Goal: Task Accomplishment & Management: Complete application form

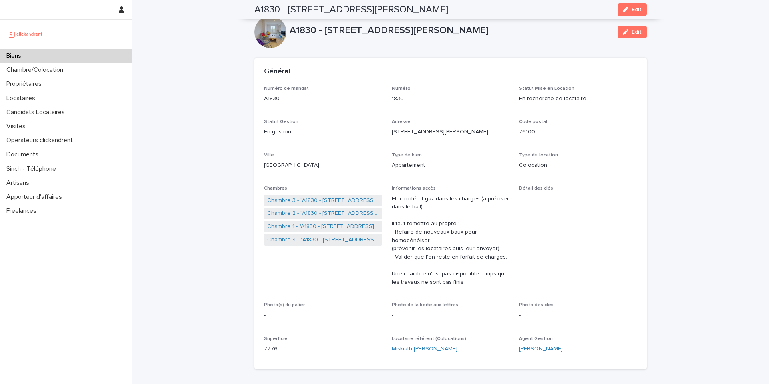
scroll to position [2912, 0]
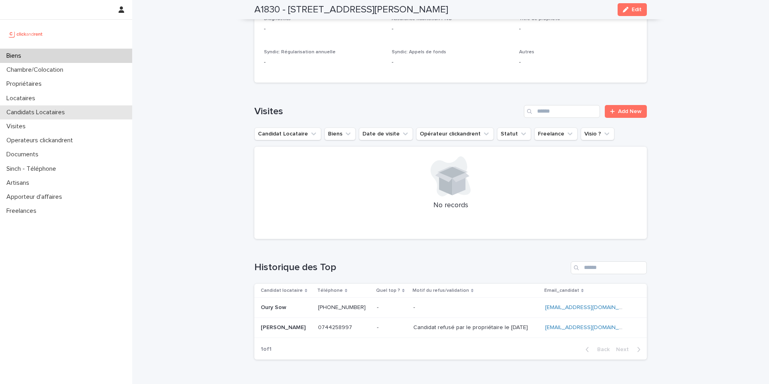
click at [69, 116] on div "Candidats Locataires" at bounding box center [66, 112] width 132 height 14
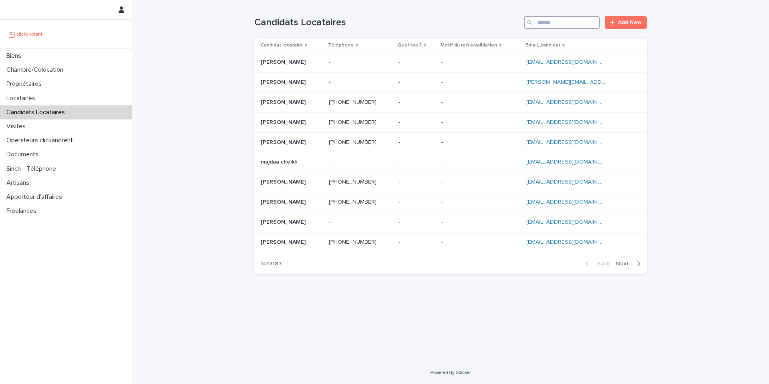
click at [558, 24] on input "Search" at bounding box center [562, 22] width 76 height 13
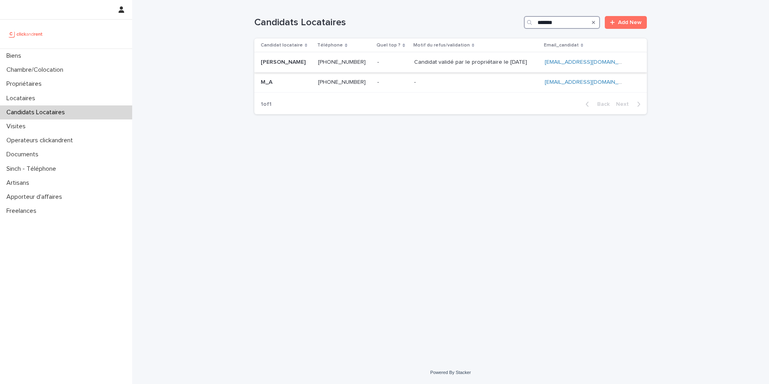
type input "*******"
click at [350, 64] on ringoverc2c-number-84e06f14122c "[PHONE_NUMBER]" at bounding box center [342, 62] width 48 height 6
click at [433, 65] on p "Candidat validé par le propriétaire le [DATE]" at bounding box center [471, 61] width 115 height 8
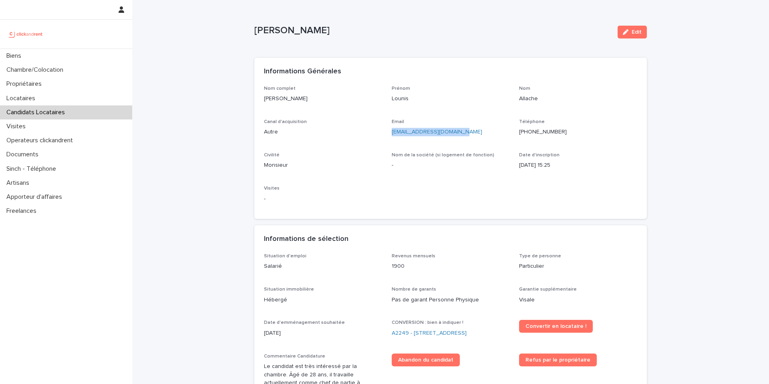
drag, startPoint x: 461, startPoint y: 131, endPoint x: 389, endPoint y: 130, distance: 72.5
click at [389, 130] on div "Nom complet [PERSON_NAME] Prénom Lounis Nom Allache Canal d'acquisition Autre E…" at bounding box center [450, 148] width 373 height 124
copy link "[EMAIL_ADDRESS][DOMAIN_NAME]"
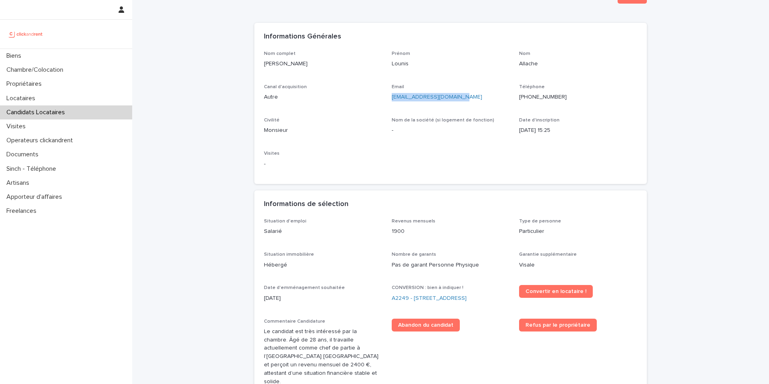
scroll to position [36, 0]
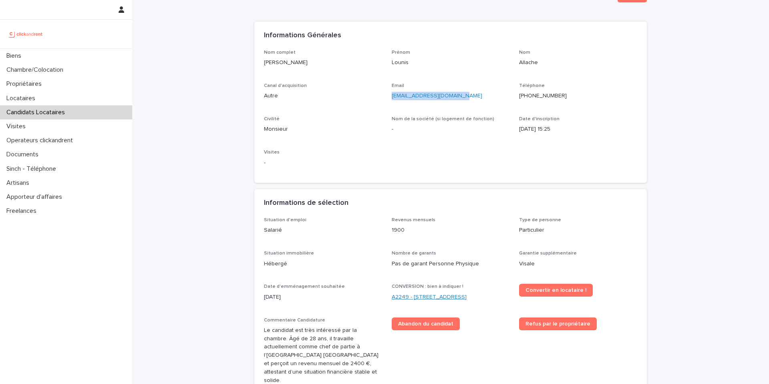
click at [436, 296] on link "A2249 - [STREET_ADDRESS]" at bounding box center [429, 297] width 75 height 8
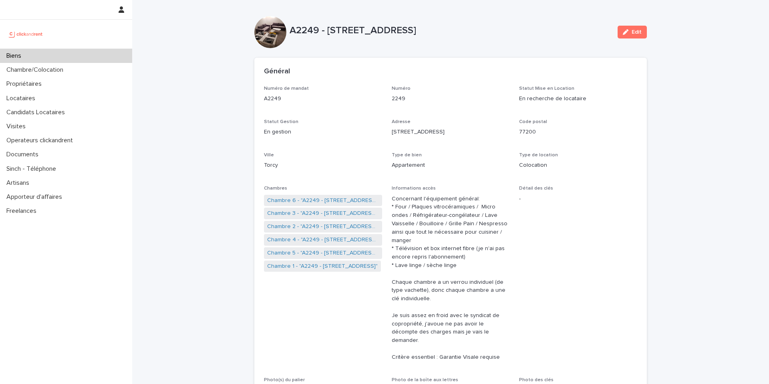
drag, startPoint x: 482, startPoint y: 29, endPoint x: 326, endPoint y: 26, distance: 155.4
click at [326, 26] on p "A2249 - [STREET_ADDRESS]" at bounding box center [451, 31] width 322 height 12
copy p "[STREET_ADDRESS]"
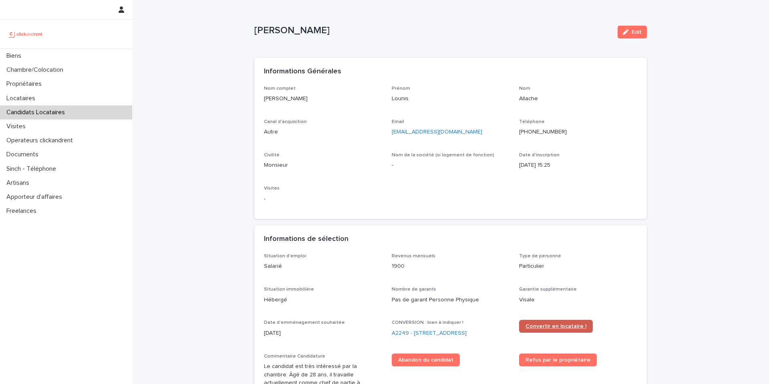
click at [577, 325] on span "Convertir en locataire !" at bounding box center [555, 326] width 61 height 6
drag, startPoint x: 318, startPoint y: 30, endPoint x: 254, endPoint y: 30, distance: 63.7
click at [254, 30] on p "[PERSON_NAME]" at bounding box center [432, 31] width 357 height 12
copy p "[PERSON_NAME]"
click at [30, 101] on p "Locataires" at bounding box center [22, 99] width 38 height 8
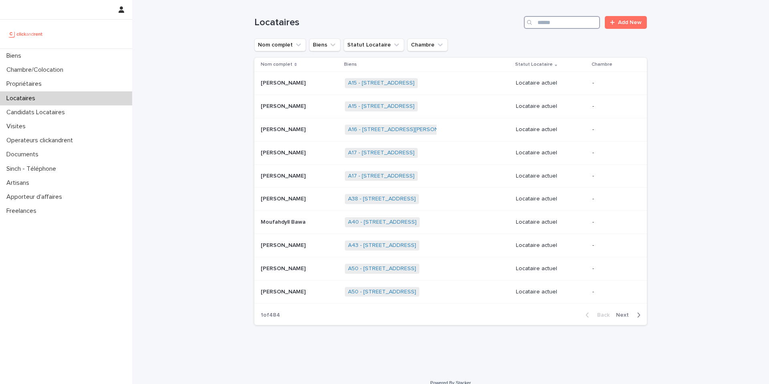
click at [545, 26] on input "Search" at bounding box center [562, 22] width 76 height 13
paste input "**********"
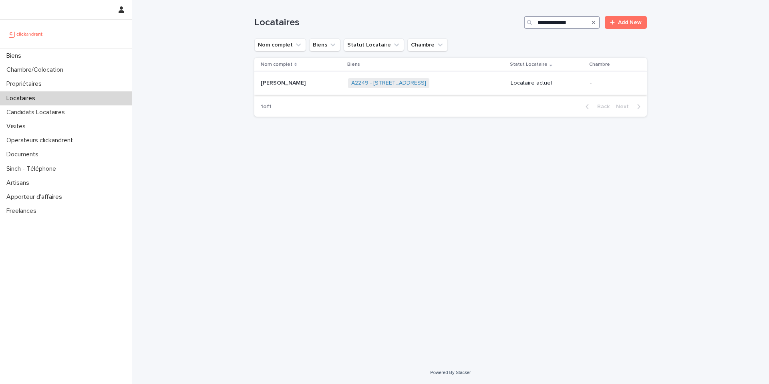
type input "**********"
click at [320, 92] on td "[PERSON_NAME]" at bounding box center [299, 83] width 90 height 23
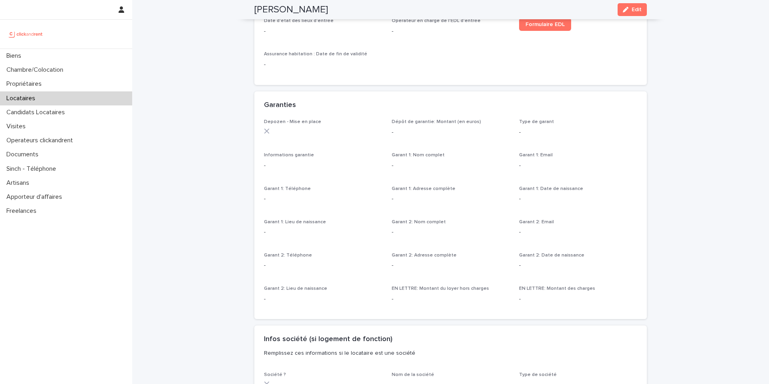
scroll to position [410, 0]
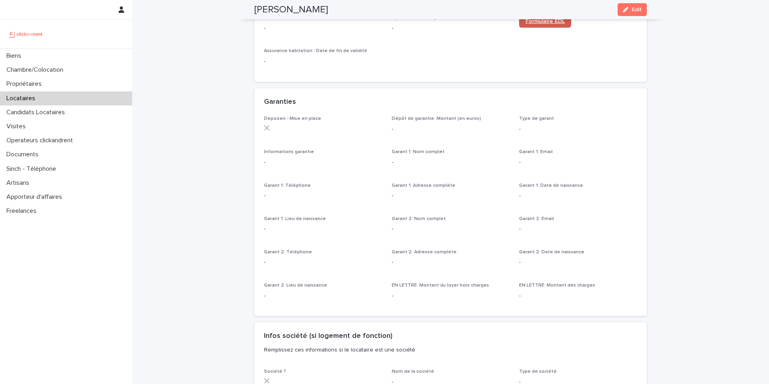
click at [551, 25] on link "Formulaire EDL" at bounding box center [545, 21] width 52 height 13
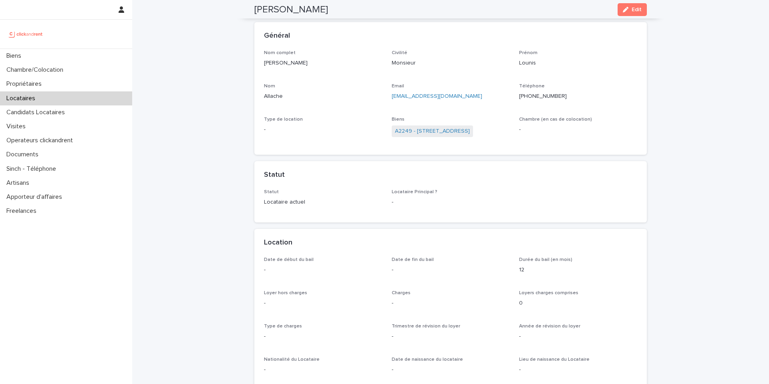
scroll to position [0, 0]
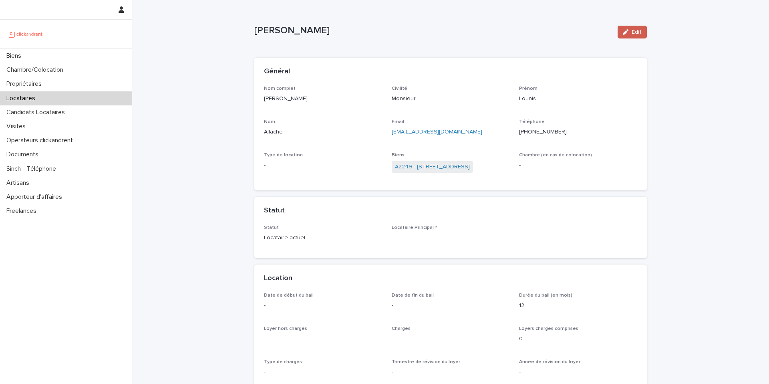
click at [624, 33] on icon "button" at bounding box center [626, 32] width 6 height 6
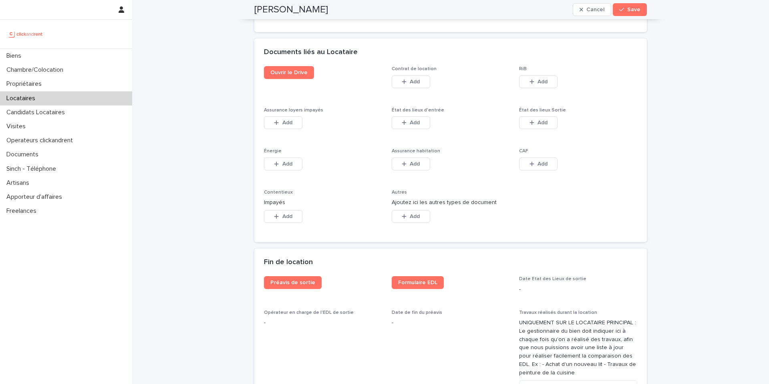
scroll to position [1312, 0]
click at [289, 124] on span "Add" at bounding box center [287, 122] width 10 height 6
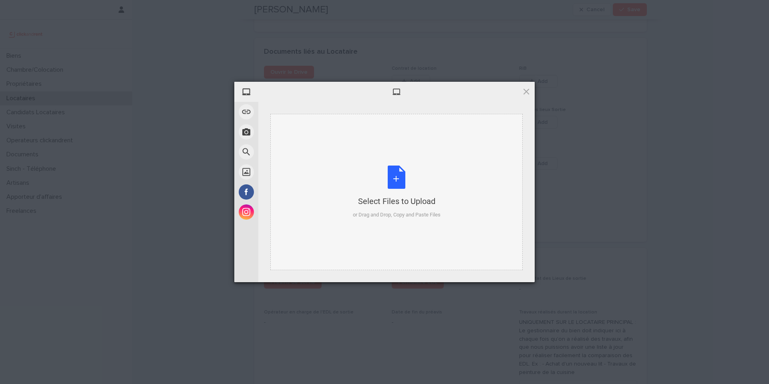
click at [398, 178] on div "Select Files to Upload or Drag and Drop, Copy and Paste Files" at bounding box center [397, 191] width 88 height 53
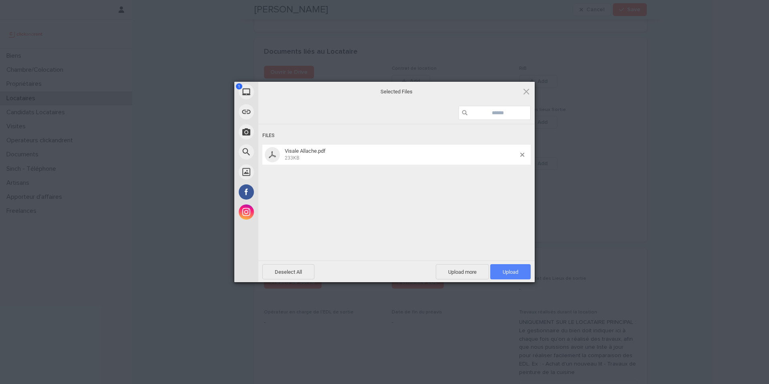
click at [506, 271] on span "Upload 1" at bounding box center [511, 272] width 16 height 6
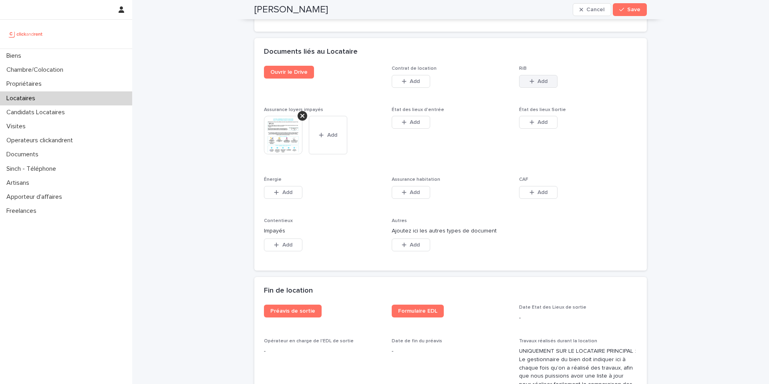
click at [533, 84] on icon "button" at bounding box center [531, 81] width 5 height 6
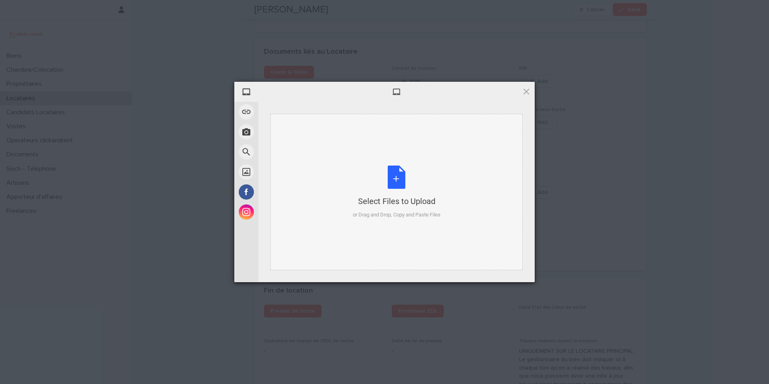
click at [397, 175] on div "Select Files to Upload or Drag and Drop, Copy and Paste Files" at bounding box center [397, 191] width 88 height 53
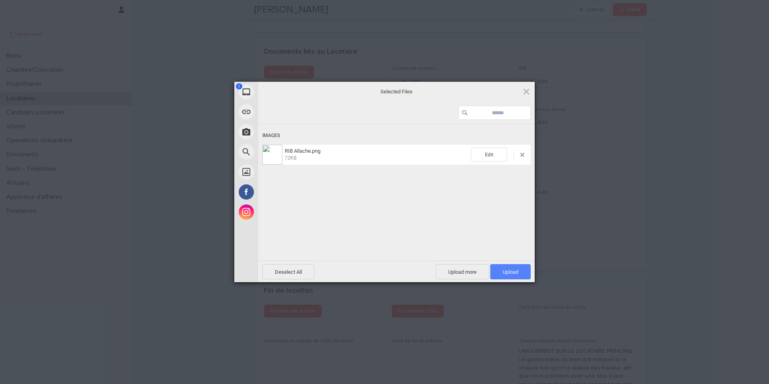
click at [513, 268] on span "Upload 1" at bounding box center [510, 271] width 40 height 15
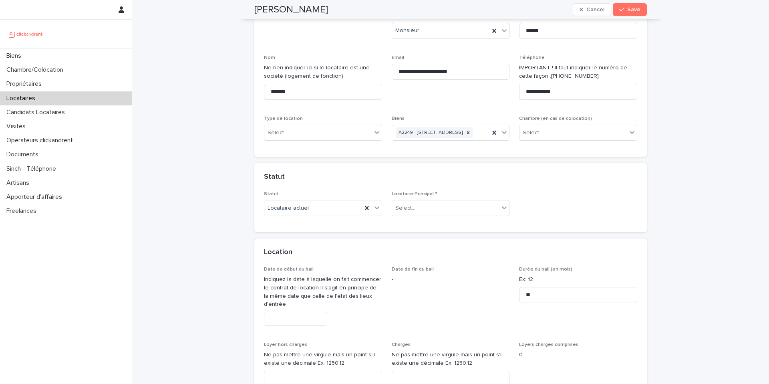
scroll to position [0, 0]
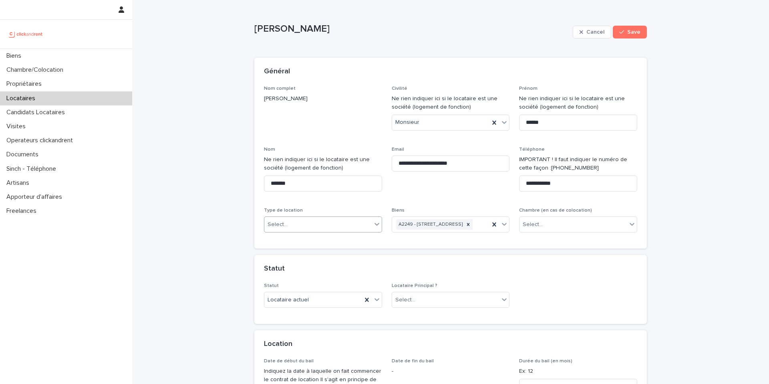
click at [341, 229] on div "Select..." at bounding box center [317, 224] width 107 height 13
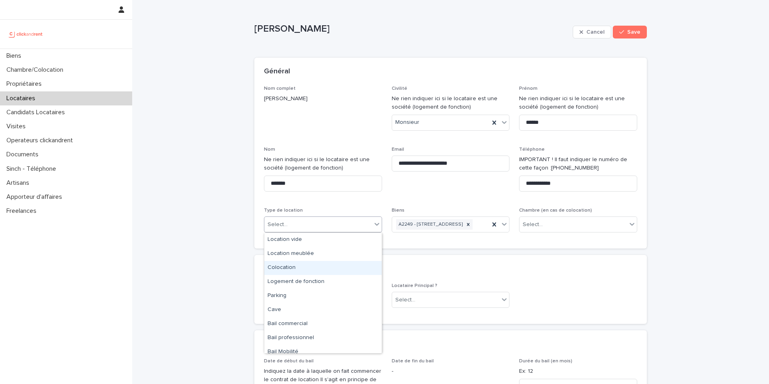
click at [320, 268] on div "Colocation" at bounding box center [322, 268] width 117 height 14
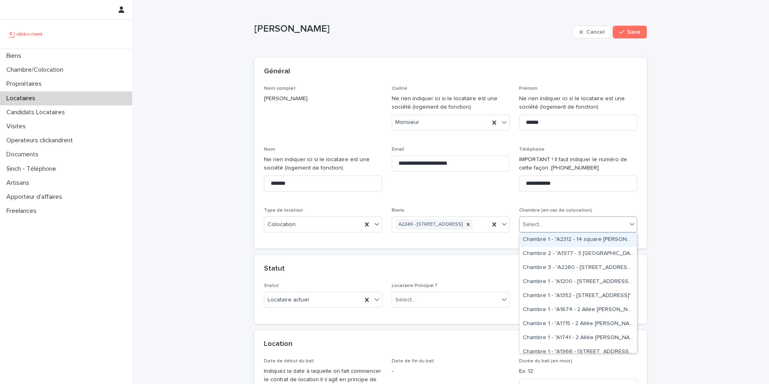
click at [542, 229] on div "Select..." at bounding box center [572, 224] width 107 height 13
type input "*****"
click at [561, 239] on div "Chambre 1 - "A2249 - [STREET_ADDRESS]"" at bounding box center [577, 240] width 117 height 14
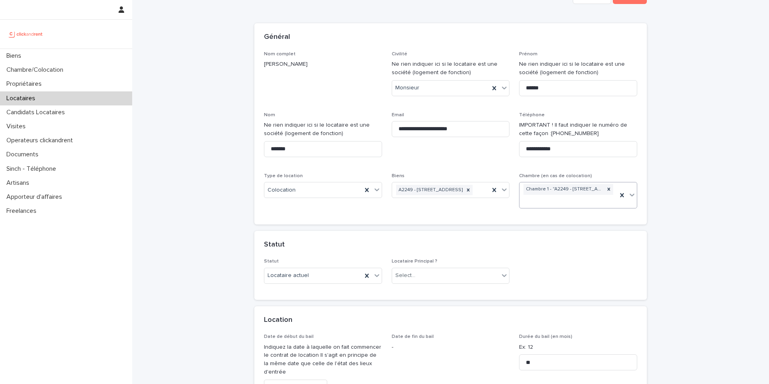
scroll to position [42, 0]
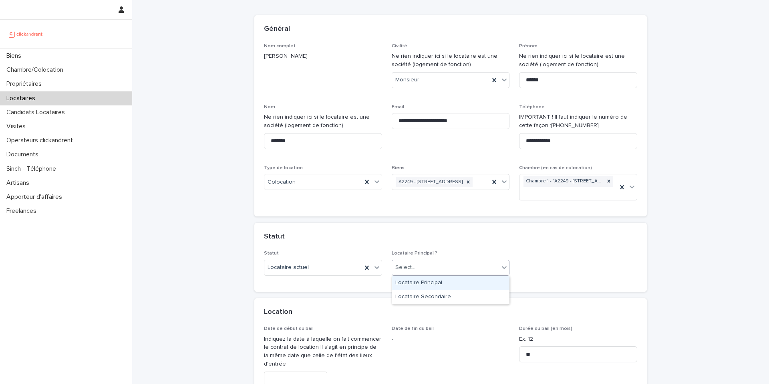
click at [420, 269] on div "Select..." at bounding box center [445, 267] width 107 height 13
click at [422, 283] on div "Locataire Principal" at bounding box center [450, 283] width 117 height 14
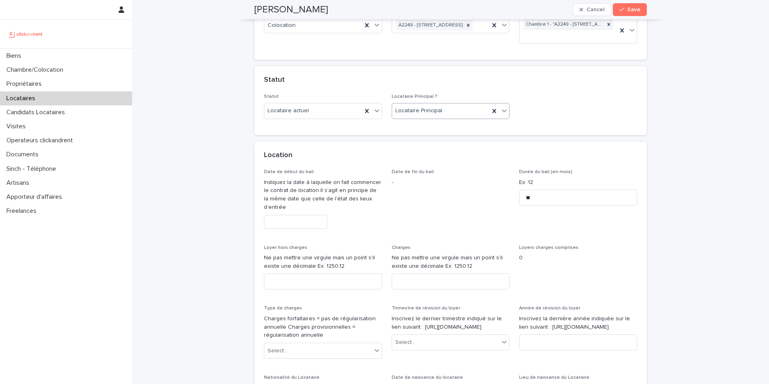
scroll to position [201, 0]
click at [296, 221] on input "text" at bounding box center [295, 220] width 63 height 14
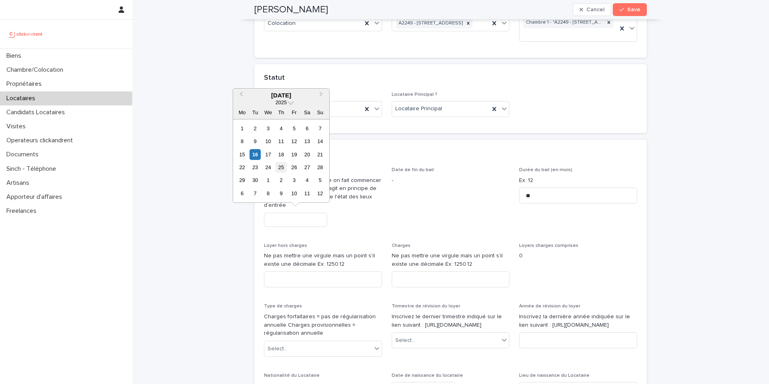
click at [282, 168] on div "25" at bounding box center [280, 167] width 11 height 11
type input "*********"
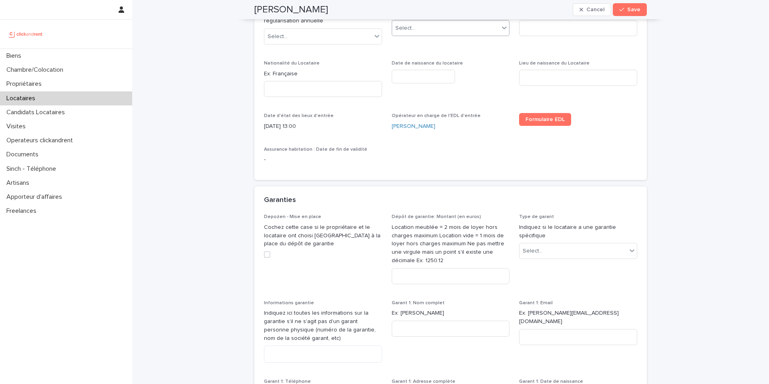
scroll to position [514, 0]
click at [410, 275] on input at bounding box center [451, 275] width 118 height 16
paste input "****"
type input "****"
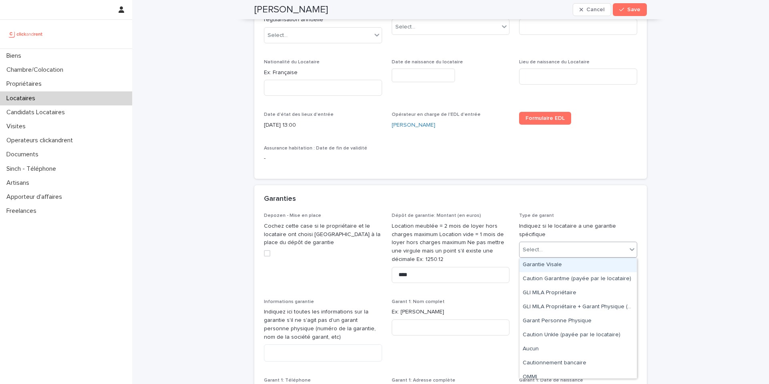
click at [552, 247] on div "Select..." at bounding box center [572, 249] width 107 height 13
click at [556, 263] on div "Garantie Visale" at bounding box center [577, 265] width 117 height 14
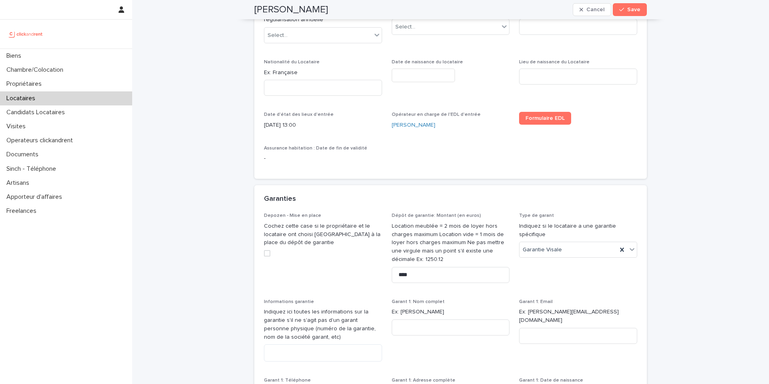
click at [594, 207] on div "Garanties" at bounding box center [450, 199] width 392 height 28
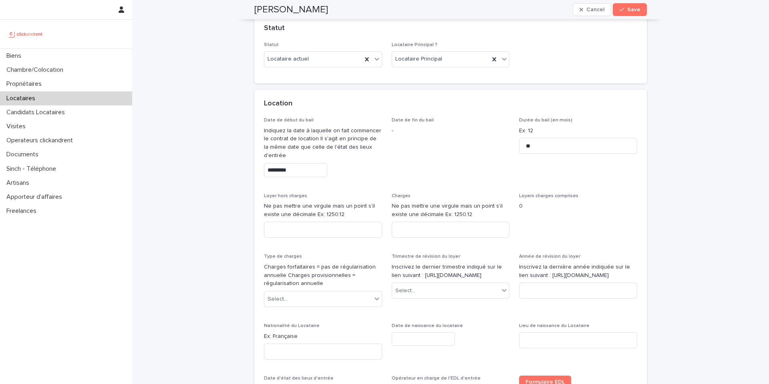
scroll to position [251, 0]
click at [290, 233] on input at bounding box center [323, 229] width 118 height 16
paste input "***"
type input "***"
click at [409, 231] on input at bounding box center [451, 229] width 118 height 16
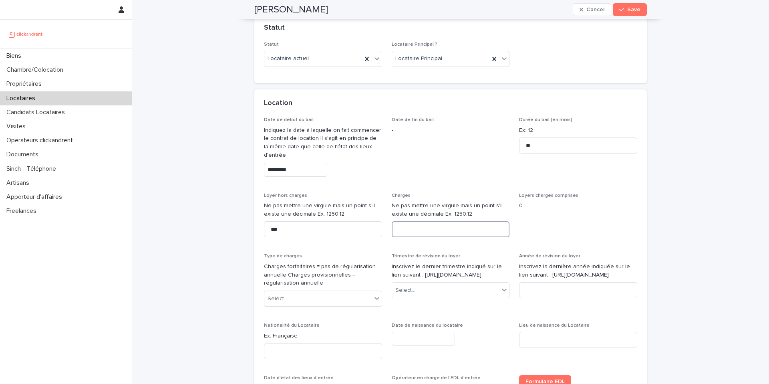
paste input "**"
type input "**"
click at [479, 171] on span "Date de fin du bail -" at bounding box center [451, 150] width 118 height 66
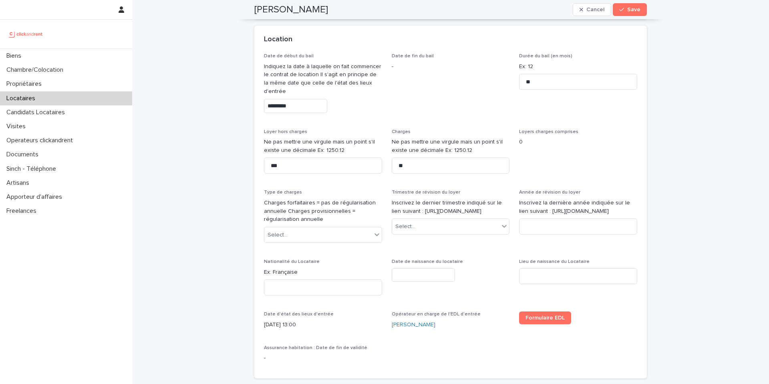
scroll to position [320, 0]
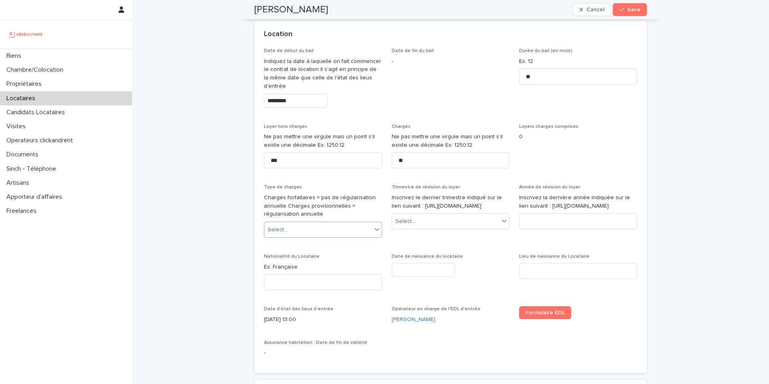
click at [331, 231] on div "Select..." at bounding box center [317, 229] width 107 height 13
click at [322, 260] on div "Provisions sur charges" at bounding box center [322, 259] width 117 height 14
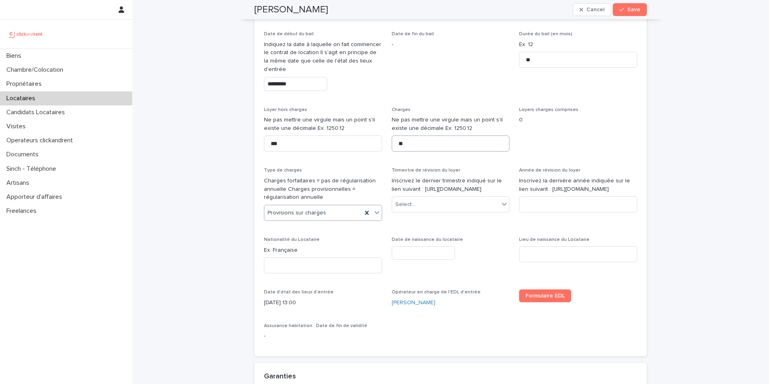
scroll to position [350, 0]
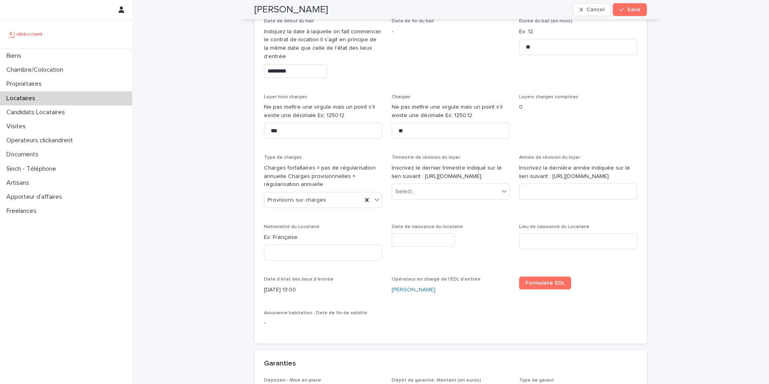
drag, startPoint x: 413, startPoint y: 174, endPoint x: 467, endPoint y: 182, distance: 55.0
click at [467, 181] on p "Inscrivez le dernier trimestre indiqué sur le lien suivant : [URL][DOMAIN_NAME]" at bounding box center [451, 172] width 118 height 17
copy p "[URL][DOMAIN_NAME]"
click at [438, 198] on div "Select..." at bounding box center [445, 191] width 107 height 13
click at [428, 229] on div "2ème trimestre" at bounding box center [450, 229] width 117 height 14
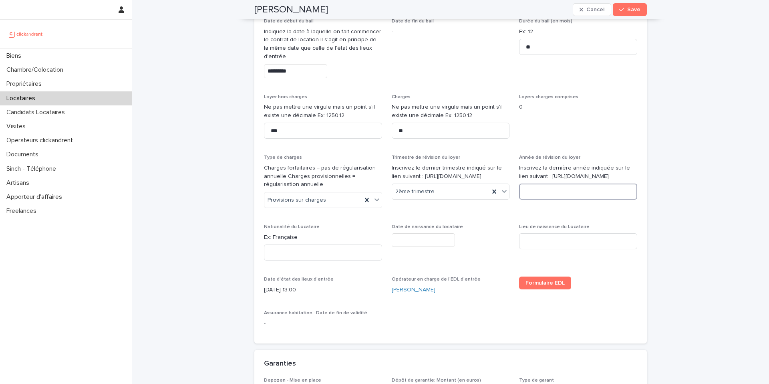
click at [539, 199] on input at bounding box center [578, 191] width 118 height 16
type input "****"
click at [361, 226] on p "Nationalité du Locataire" at bounding box center [323, 227] width 118 height 6
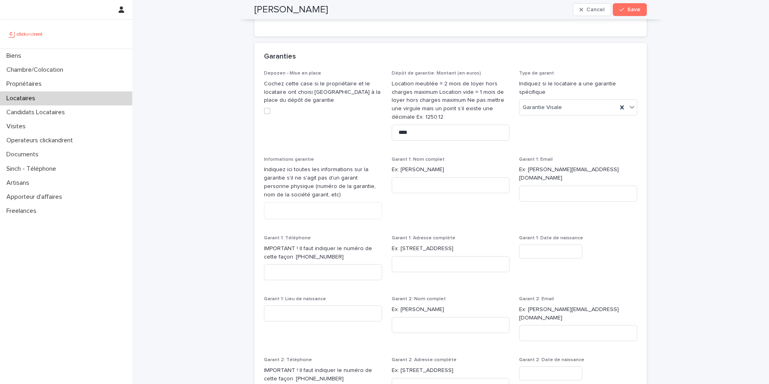
scroll to position [656, 0]
click at [331, 213] on textarea at bounding box center [323, 211] width 118 height 17
paste textarea "**********"
type textarea "**********"
click at [479, 209] on span "Garant 1: Nom complet Ex: [PERSON_NAME]" at bounding box center [451, 191] width 118 height 69
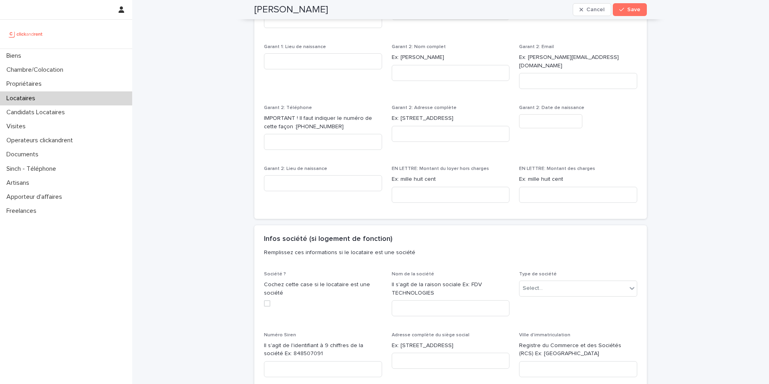
scroll to position [911, 0]
click at [470, 191] on input at bounding box center [451, 192] width 118 height 16
paste input "**********"
type input "**********"
click at [542, 185] on input at bounding box center [578, 192] width 118 height 16
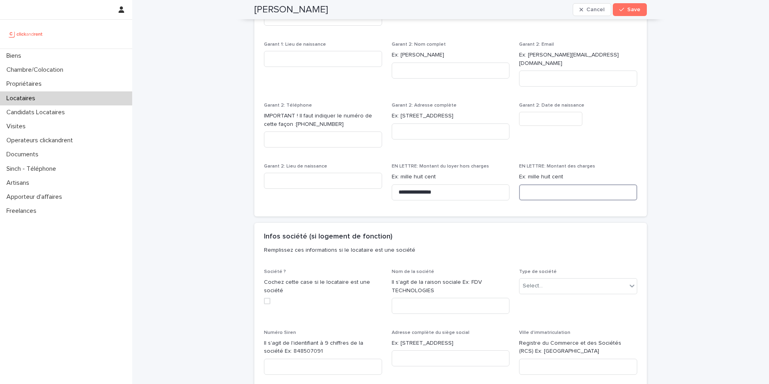
paste input "*********"
type input "*********"
click at [581, 201] on div "**********" at bounding box center [450, 16] width 392 height 400
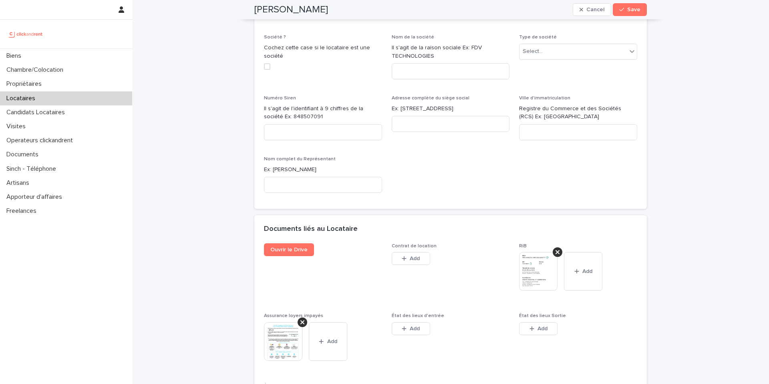
scroll to position [1144, 0]
click at [293, 245] on link "Ouvrir le Drive" at bounding box center [289, 249] width 50 height 13
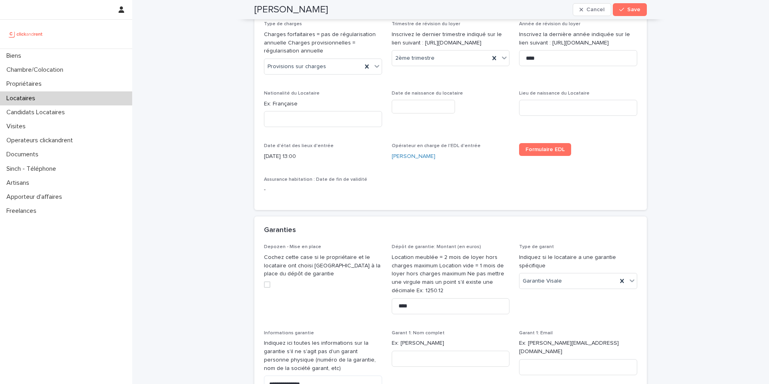
scroll to position [482, 0]
click at [405, 104] on input "text" at bounding box center [423, 108] width 63 height 14
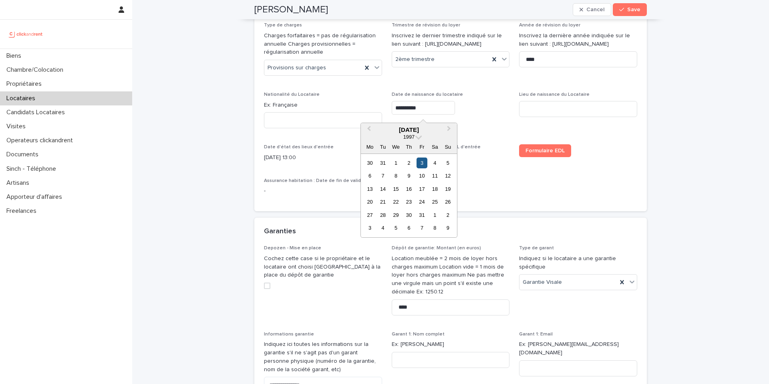
click at [423, 162] on div "3" at bounding box center [421, 162] width 11 height 11
type input "********"
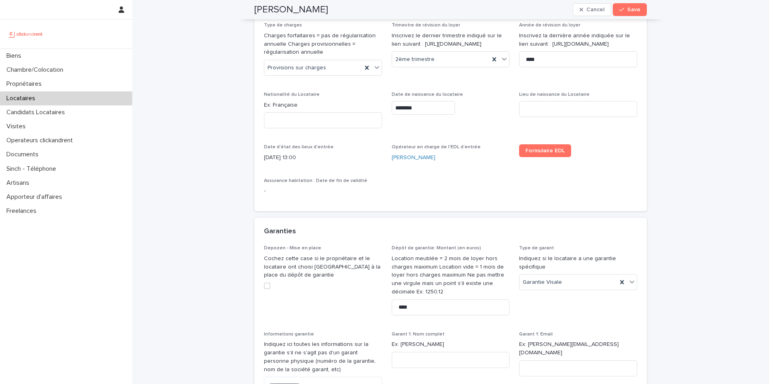
click at [470, 117] on div "Date de naissance du locataire ********" at bounding box center [451, 106] width 118 height 29
drag, startPoint x: 293, startPoint y: 105, endPoint x: 278, endPoint y: 105, distance: 15.6
click at [278, 105] on p "Ex: Française" at bounding box center [323, 105] width 118 height 8
click at [299, 106] on p "Ex: Française" at bounding box center [323, 105] width 118 height 8
drag, startPoint x: 299, startPoint y: 106, endPoint x: 278, endPoint y: 103, distance: 20.6
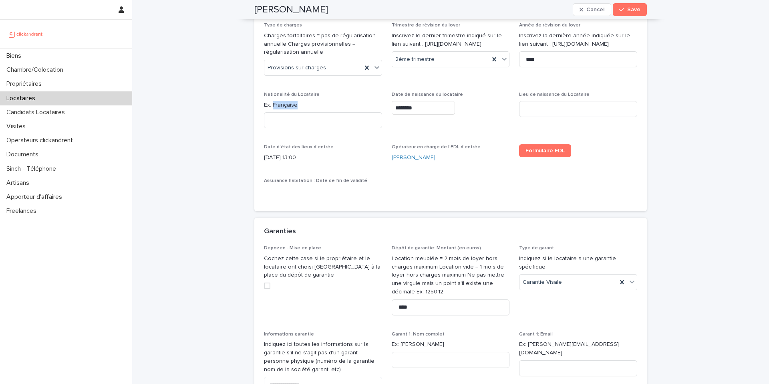
click at [278, 103] on p "Ex: Française" at bounding box center [323, 105] width 118 height 8
copy p "Française"
click at [287, 121] on input at bounding box center [323, 120] width 118 height 16
paste input "*********"
type input "*********"
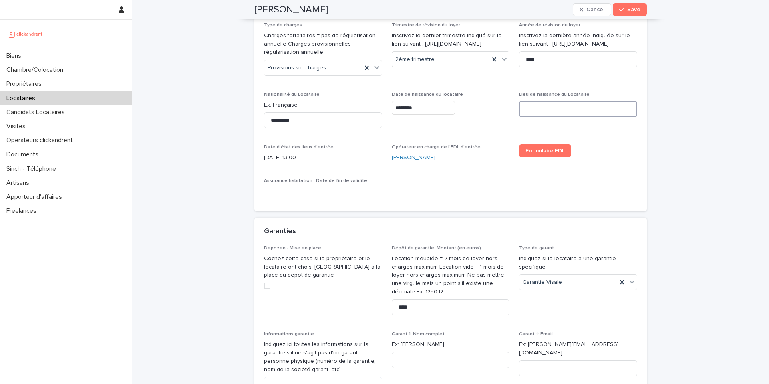
click at [529, 110] on input at bounding box center [578, 109] width 118 height 16
type input "**********"
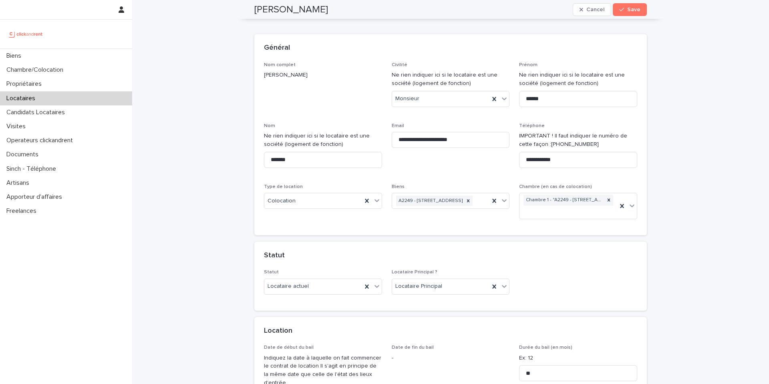
scroll to position [0, 0]
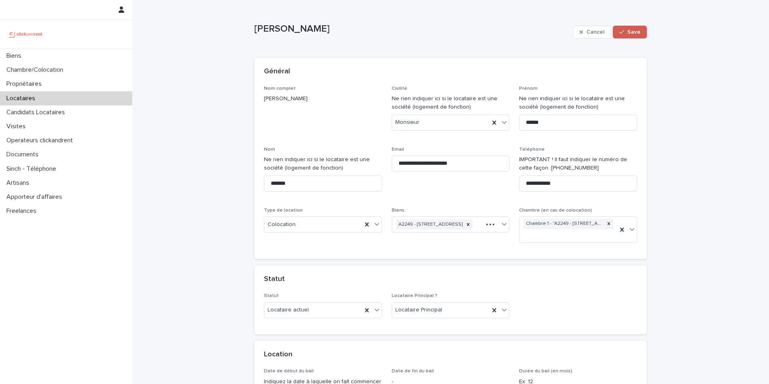
click at [624, 34] on icon "button" at bounding box center [621, 32] width 5 height 6
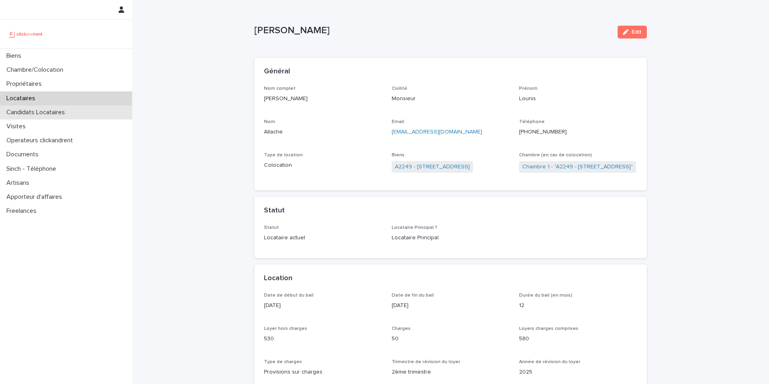
click at [61, 115] on p "Candidats Locataires" at bounding box center [37, 113] width 68 height 8
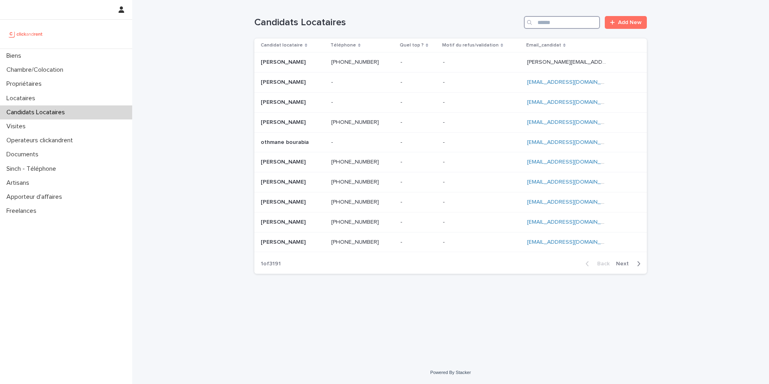
click at [558, 23] on input "Search" at bounding box center [562, 22] width 76 height 13
paste input "**********"
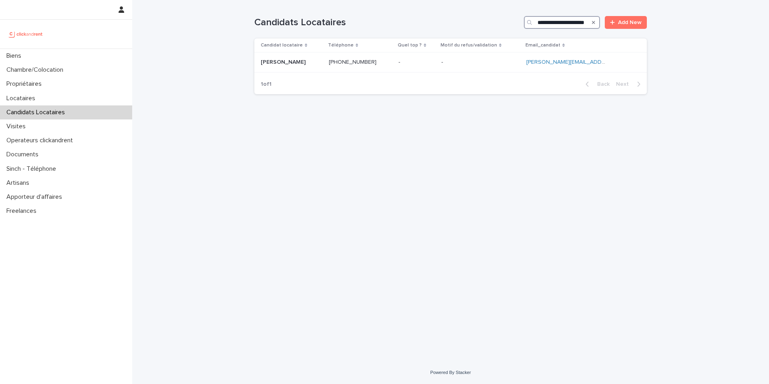
type input "**********"
click at [520, 64] on p at bounding box center [480, 62] width 78 height 7
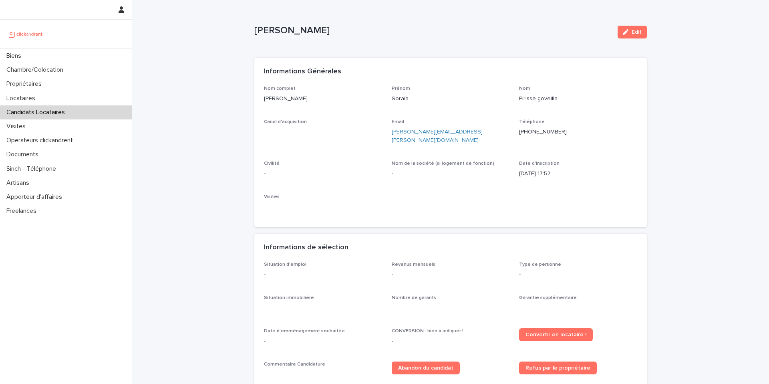
click at [51, 115] on p "Candidats Locataires" at bounding box center [37, 113] width 68 height 8
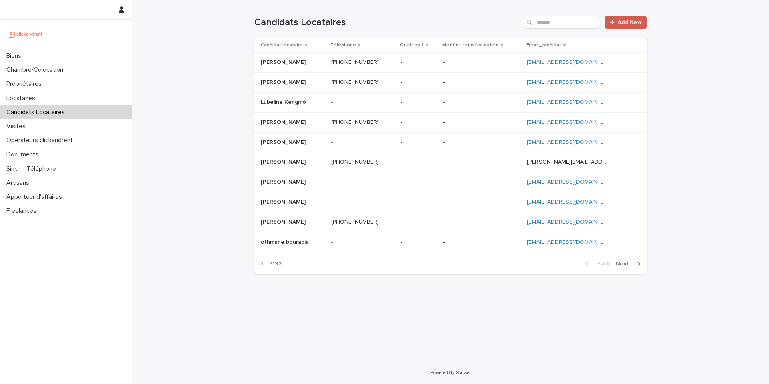
click at [621, 26] on link "Add New" at bounding box center [626, 22] width 42 height 13
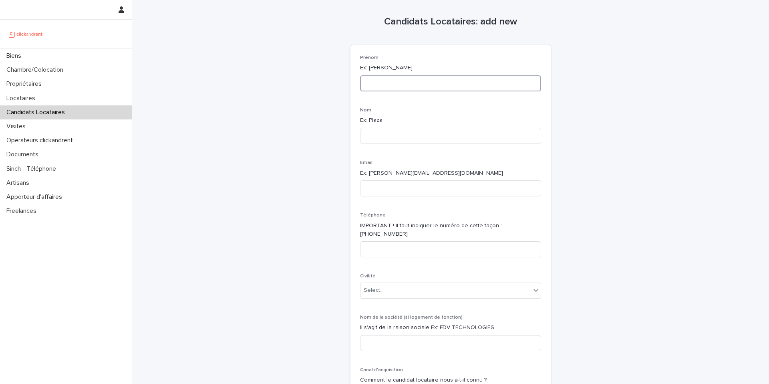
click at [454, 81] on input at bounding box center [450, 83] width 181 height 16
paste input "**********"
click at [387, 83] on input "**********" at bounding box center [450, 83] width 181 height 16
type input "**********"
click at [397, 136] on input at bounding box center [450, 136] width 181 height 16
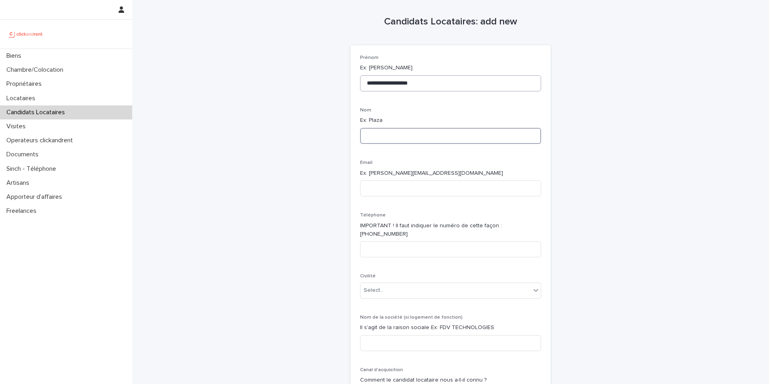
paste input "**********"
type input "**********"
click at [453, 189] on input at bounding box center [450, 188] width 181 height 16
paste input "**********"
type input "**********"
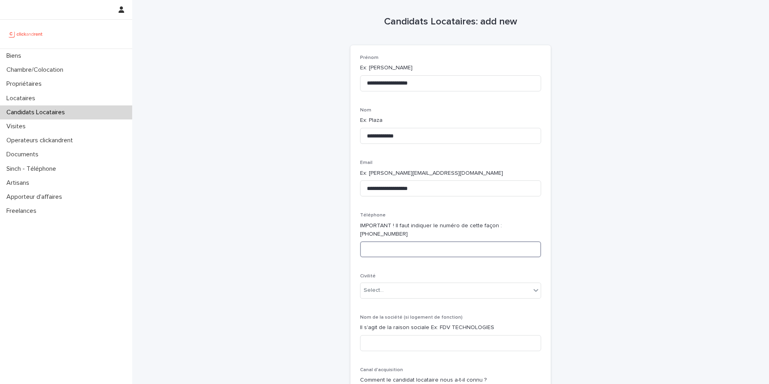
click at [382, 241] on input at bounding box center [450, 249] width 181 height 16
paste input "**********"
type input "**********"
click at [469, 285] on div "Select..." at bounding box center [445, 290] width 170 height 13
click at [451, 300] on div "Madame" at bounding box center [450, 297] width 180 height 14
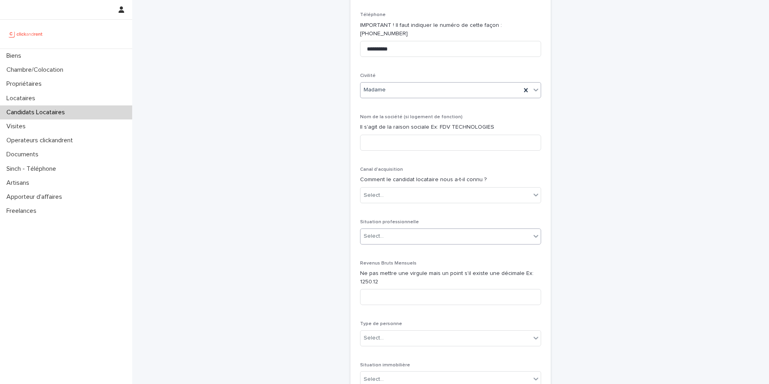
scroll to position [203, 0]
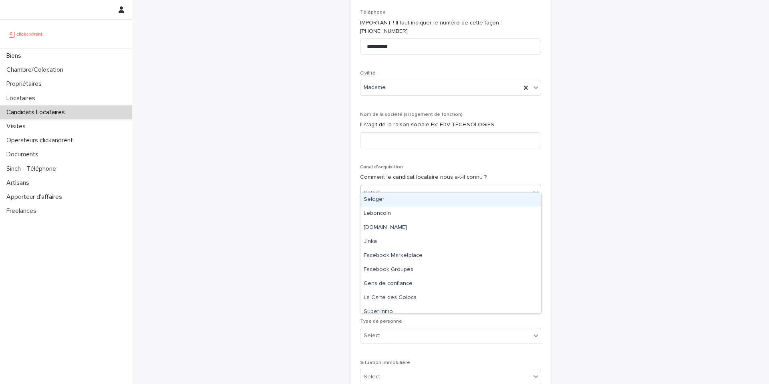
click at [432, 187] on div "Select..." at bounding box center [445, 192] width 170 height 13
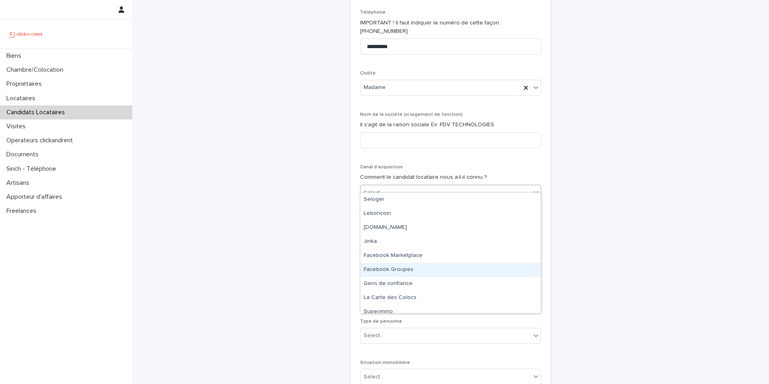
scroll to position [48, 0]
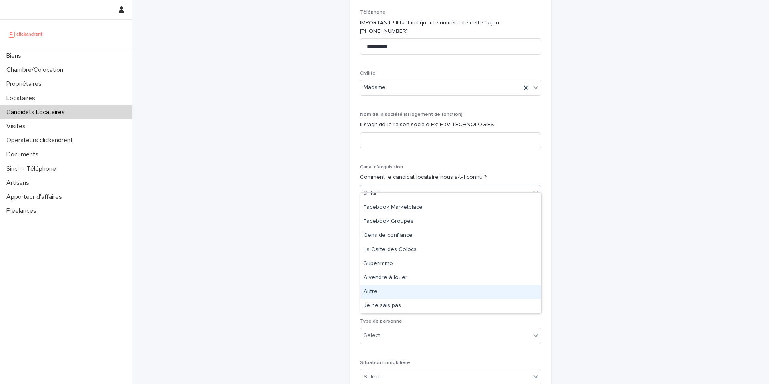
click at [424, 293] on div "Autre" at bounding box center [450, 292] width 180 height 14
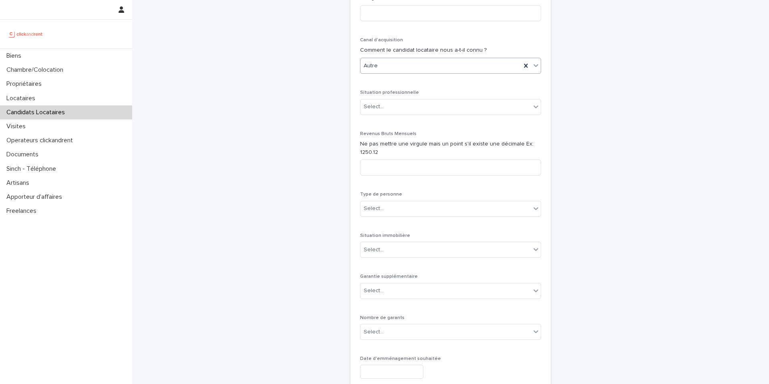
scroll to position [346, 0]
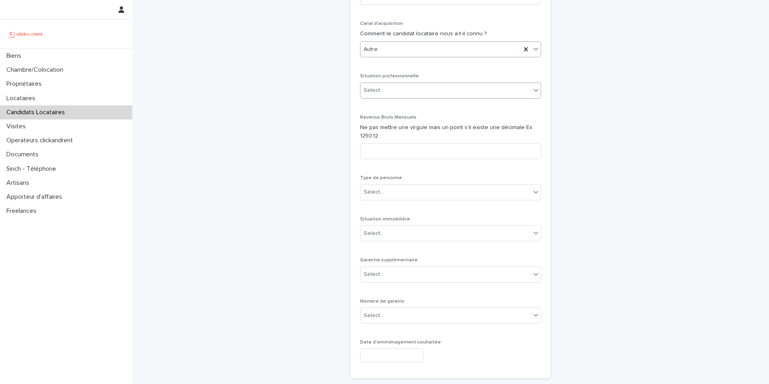
click at [426, 84] on div "Select..." at bounding box center [445, 90] width 170 height 13
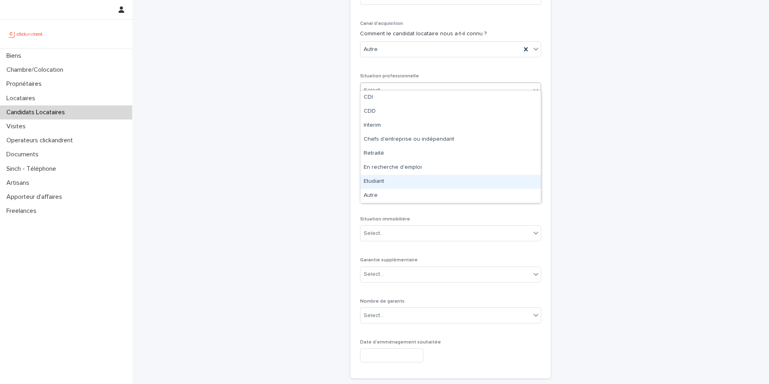
click at [423, 176] on div "Etudiant" at bounding box center [450, 182] width 180 height 14
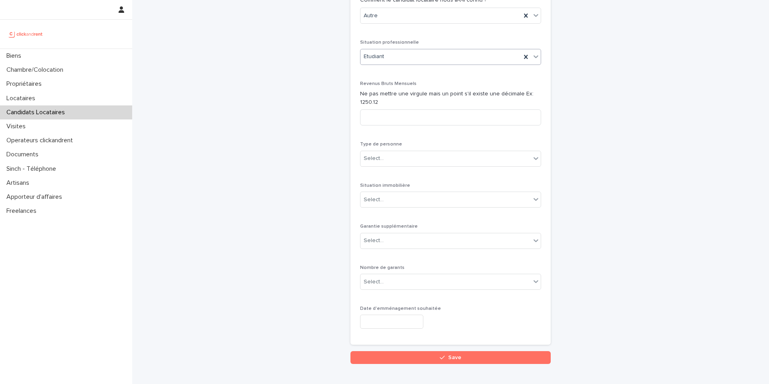
scroll to position [384, 0]
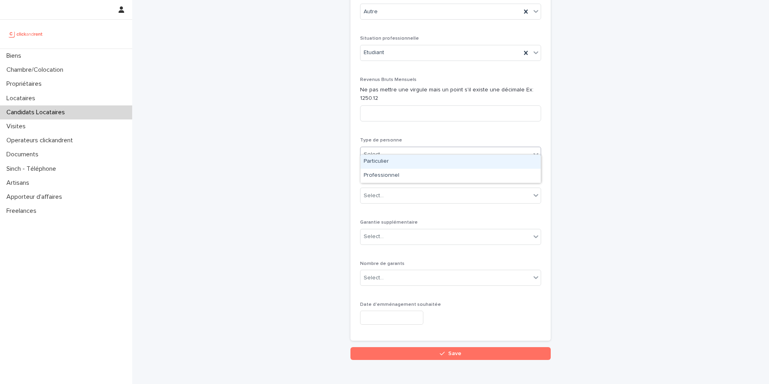
click at [430, 151] on div "Select..." at bounding box center [445, 154] width 170 height 13
click at [424, 165] on div "Particulier" at bounding box center [450, 162] width 180 height 14
click at [417, 189] on div "Select..." at bounding box center [445, 195] width 170 height 13
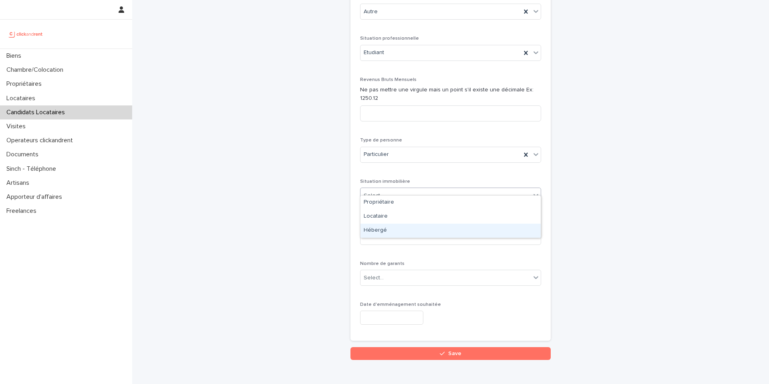
click at [411, 230] on div "Hébergé" at bounding box center [450, 230] width 180 height 14
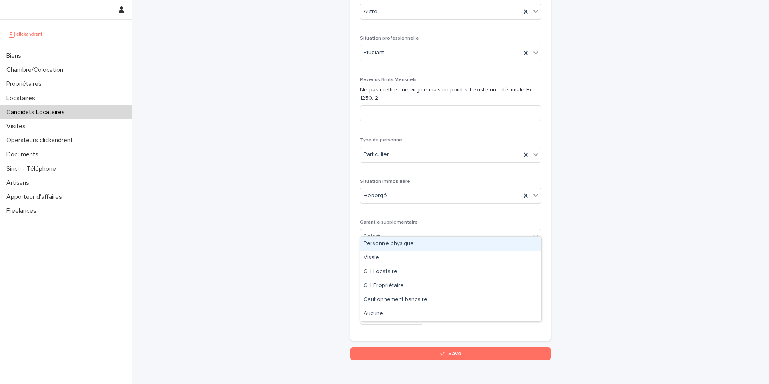
click at [411, 232] on div "Select..." at bounding box center [445, 236] width 170 height 13
click at [410, 270] on div "GLI Locataire" at bounding box center [450, 272] width 180 height 14
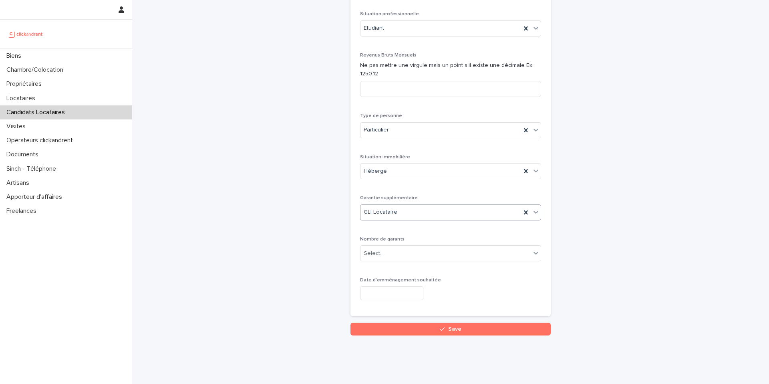
scroll to position [414, 0]
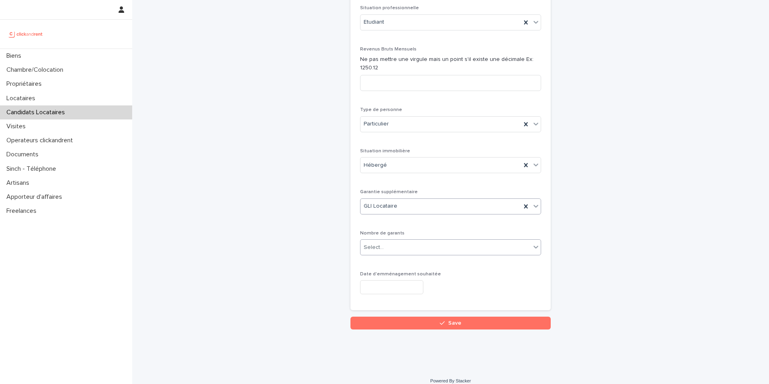
click at [425, 242] on div "Select..." at bounding box center [445, 247] width 170 height 13
click at [421, 259] on div "Pas de garant Personne Physique" at bounding box center [450, 254] width 180 height 14
click at [401, 281] on input "text" at bounding box center [391, 287] width 63 height 14
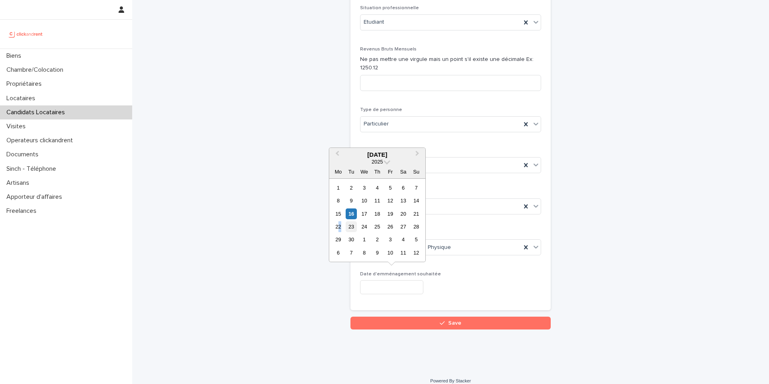
drag, startPoint x: 339, startPoint y: 228, endPoint x: 353, endPoint y: 229, distance: 14.1
click at [353, 229] on div "22 23 24 25 26 27 28" at bounding box center [377, 226] width 91 height 13
click at [353, 229] on div "23" at bounding box center [351, 226] width 11 height 11
type input "*********"
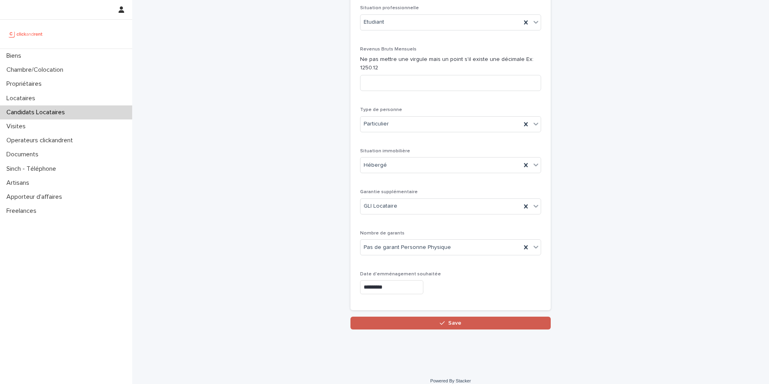
click at [462, 316] on button "Save" at bounding box center [450, 322] width 200 height 13
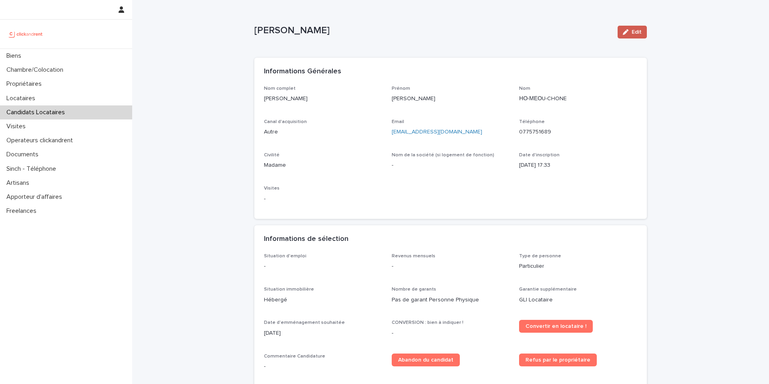
click at [633, 36] on button "Edit" at bounding box center [631, 32] width 29 height 13
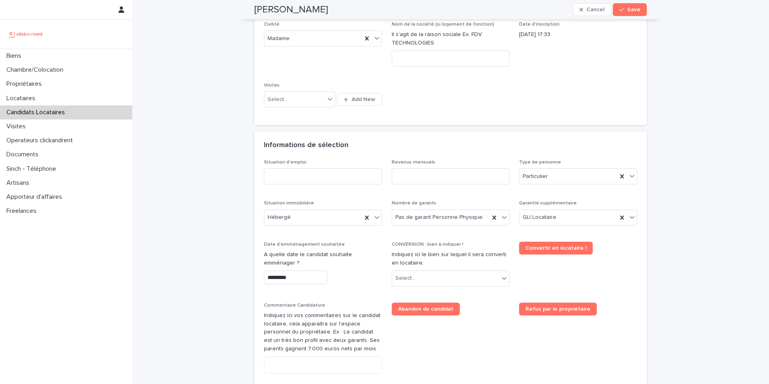
scroll to position [183, 0]
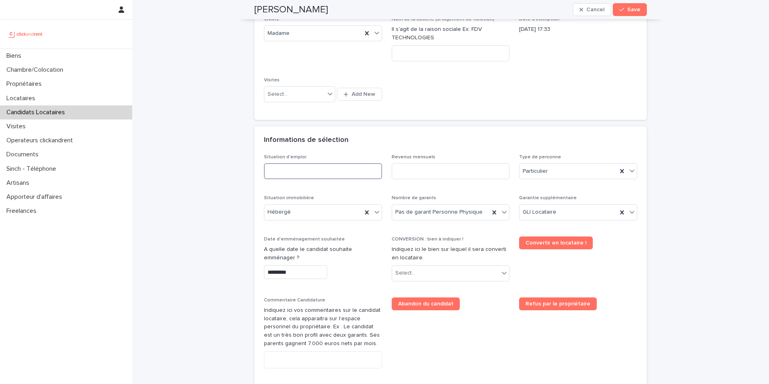
click at [342, 179] on input at bounding box center [323, 171] width 118 height 16
type input "********"
click at [404, 172] on input at bounding box center [451, 171] width 118 height 16
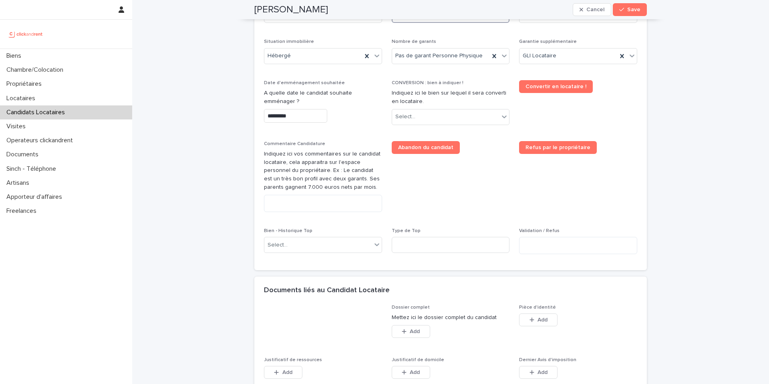
scroll to position [342, 0]
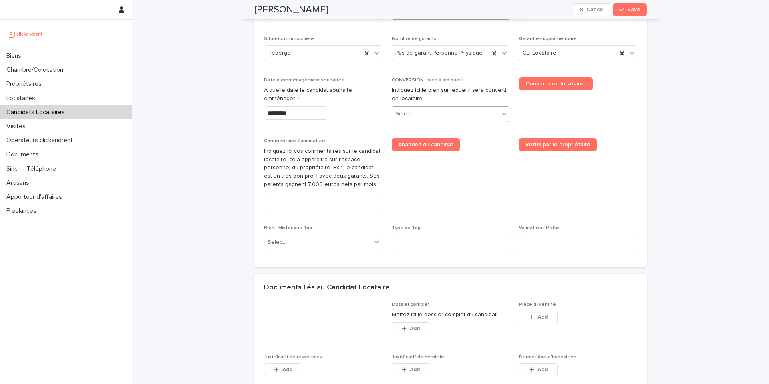
type input "*"
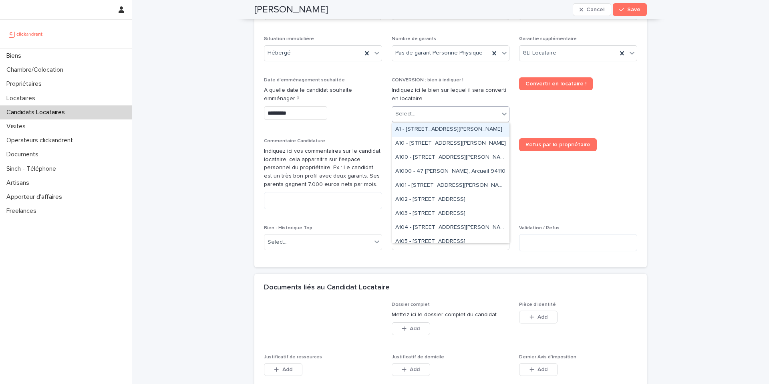
click at [422, 112] on div "Select..." at bounding box center [445, 113] width 107 height 13
type input "*****"
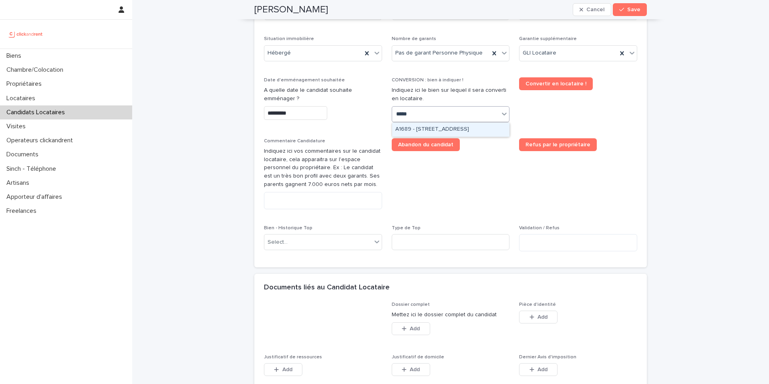
click at [442, 126] on div "A1689 - [STREET_ADDRESS]" at bounding box center [450, 130] width 117 height 14
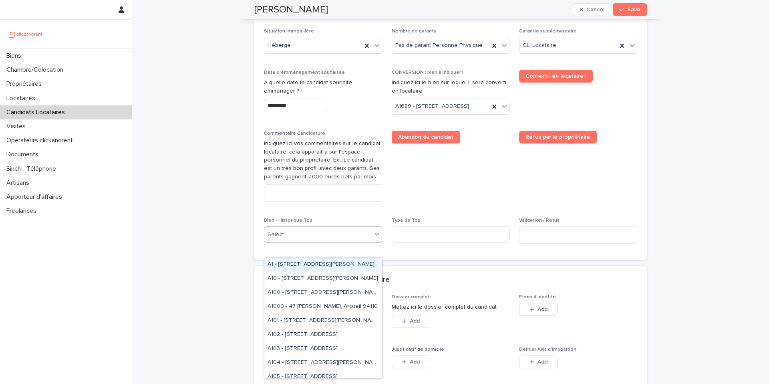
click at [316, 241] on div "Select..." at bounding box center [317, 234] width 107 height 13
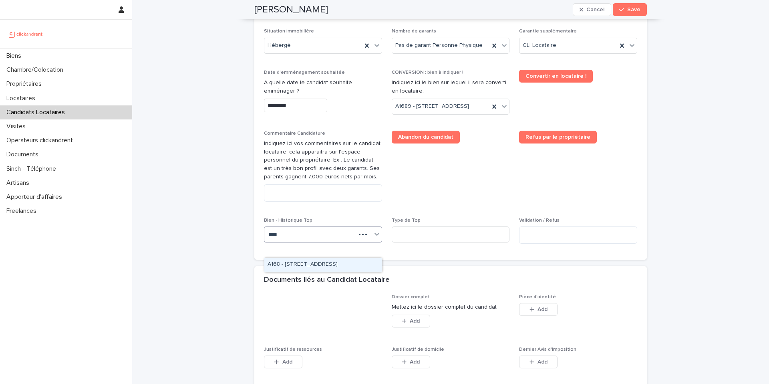
type input "*****"
click at [341, 264] on div "A1689 - [STREET_ADDRESS]" at bounding box center [322, 264] width 117 height 14
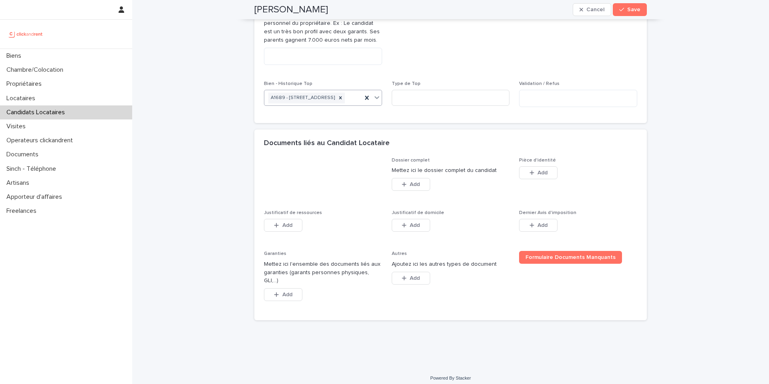
scroll to position [499, 0]
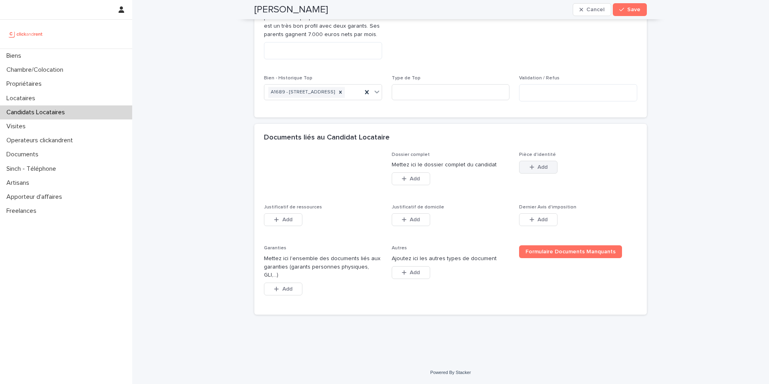
click at [531, 173] on button "Add" at bounding box center [538, 167] width 38 height 13
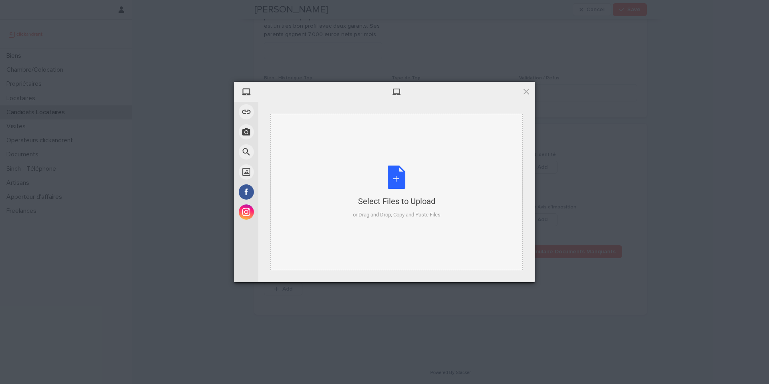
click at [397, 179] on div "Select Files to Upload or Drag and Drop, Copy and Paste Files" at bounding box center [397, 191] width 88 height 53
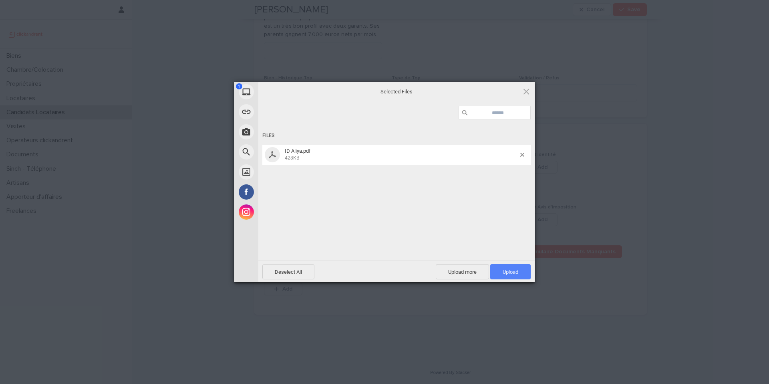
click at [511, 275] on span "Upload 1" at bounding box center [510, 271] width 40 height 15
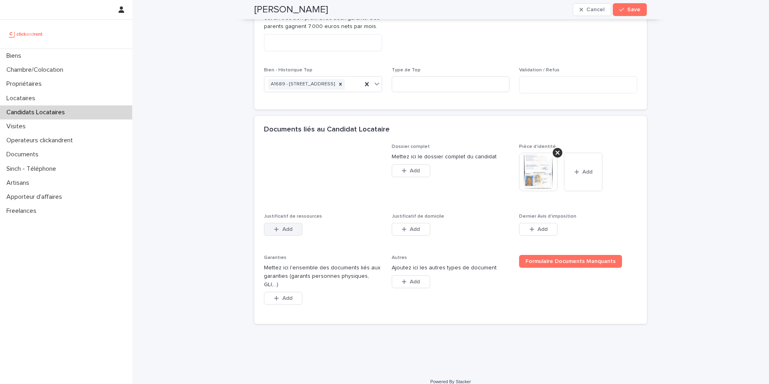
click at [292, 232] on span "Add" at bounding box center [287, 229] width 10 height 6
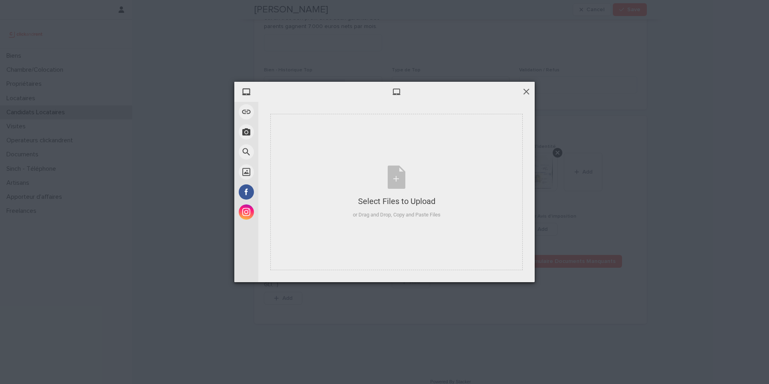
click at [529, 90] on span at bounding box center [526, 91] width 9 height 9
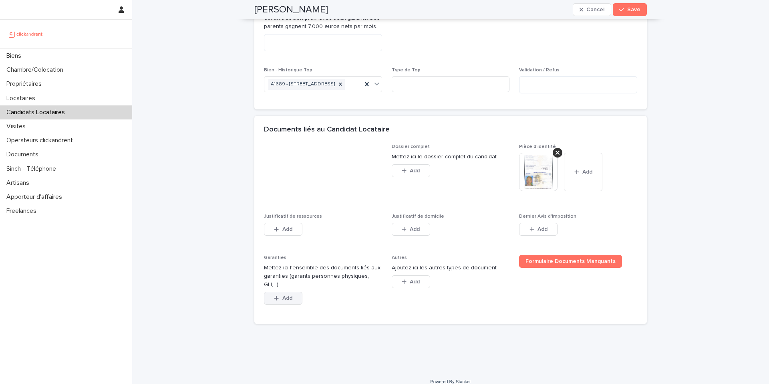
click at [290, 301] on span "Add" at bounding box center [287, 298] width 10 height 6
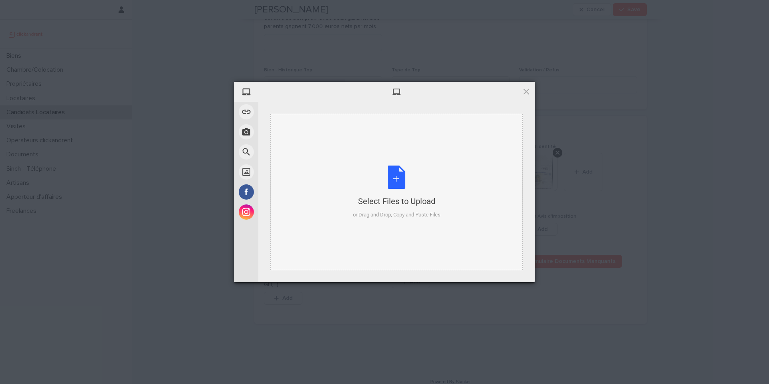
click at [389, 180] on div "Select Files to Upload or Drag and Drop, Copy and Paste Files" at bounding box center [397, 191] width 88 height 53
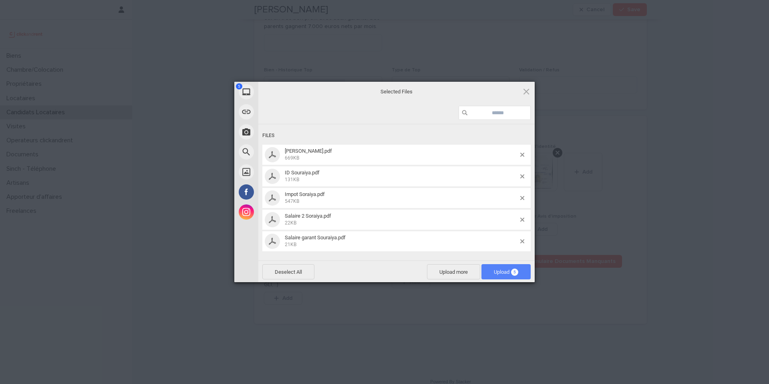
click at [505, 273] on span "Upload 5" at bounding box center [506, 272] width 24 height 6
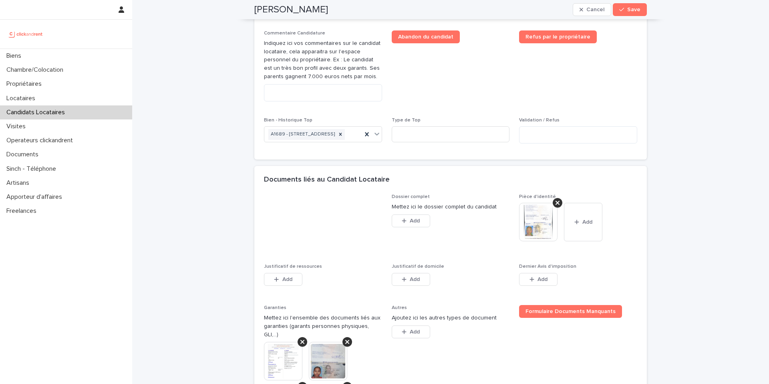
scroll to position [444, 0]
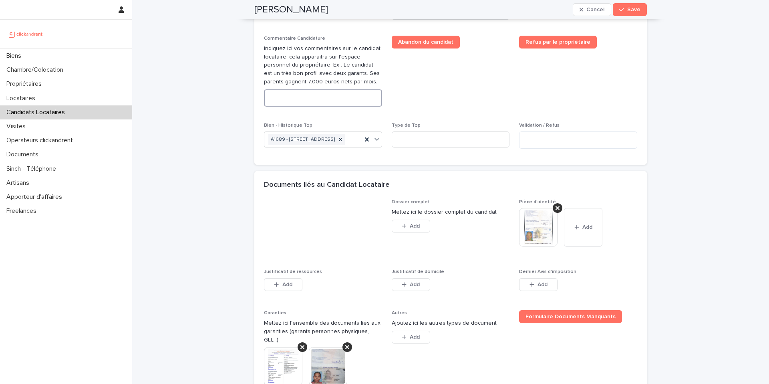
click at [337, 107] on textarea at bounding box center [323, 97] width 118 height 17
paste textarea "**********"
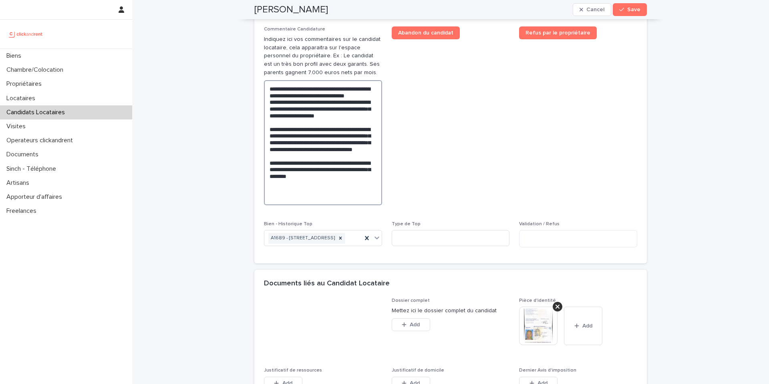
scroll to position [458, 0]
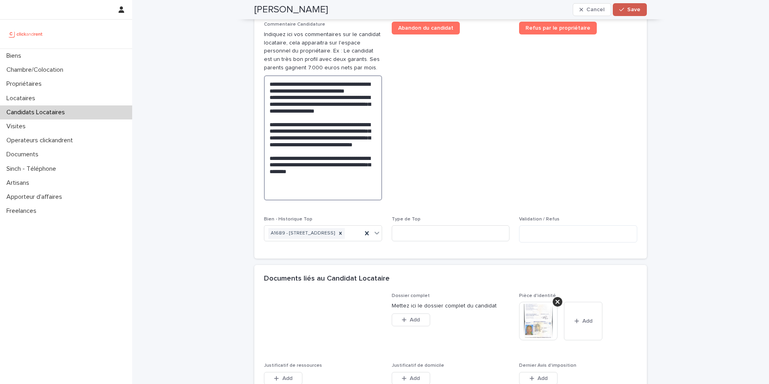
type textarea "**********"
click at [619, 15] on button "Save" at bounding box center [630, 9] width 34 height 13
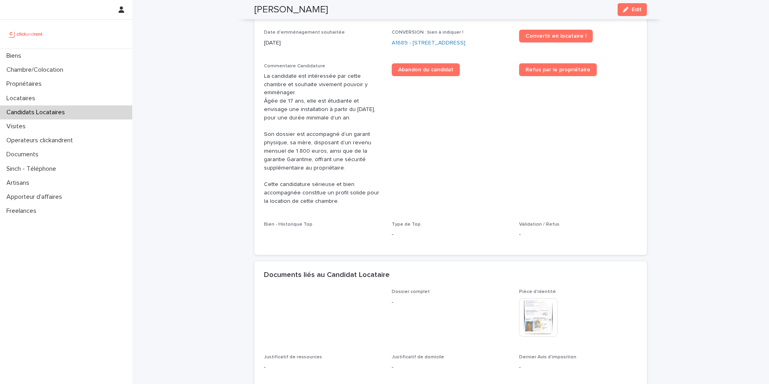
scroll to position [290, 0]
click at [423, 43] on link "A1689 - [STREET_ADDRESS]" at bounding box center [429, 42] width 74 height 8
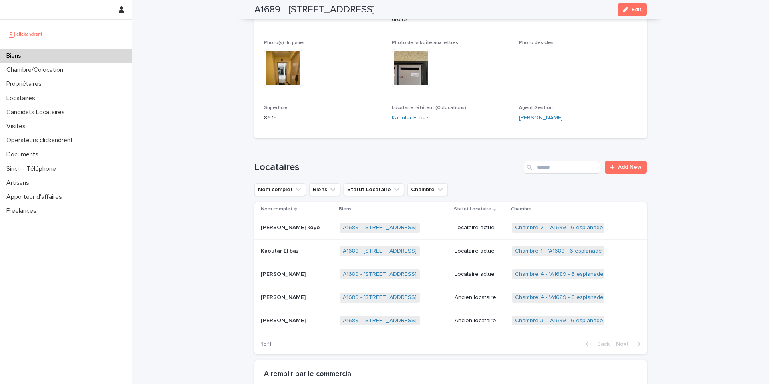
scroll to position [253, 0]
click at [638, 12] on button "Edit" at bounding box center [631, 9] width 29 height 13
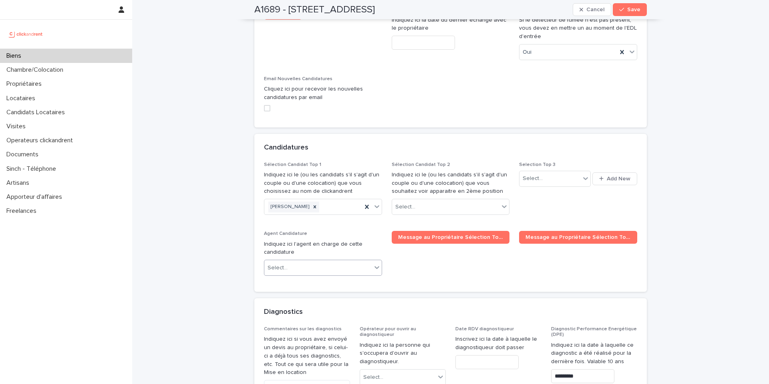
scroll to position [4271, 0]
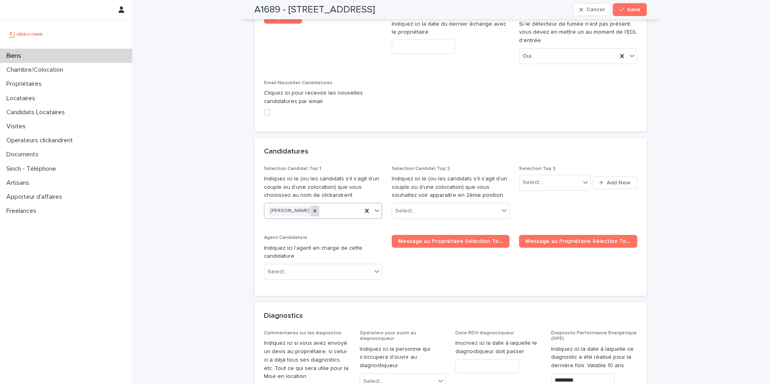
click at [312, 208] on icon at bounding box center [315, 211] width 6 height 6
click at [310, 204] on div "Select..." at bounding box center [317, 210] width 107 height 13
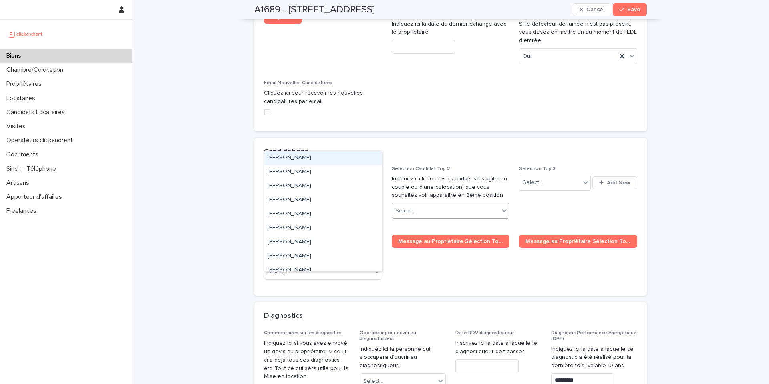
click at [438, 204] on div "Select..." at bounding box center [445, 210] width 107 height 13
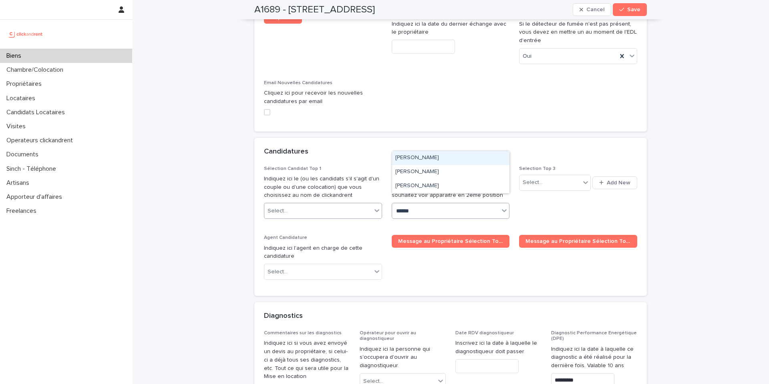
type input "*******"
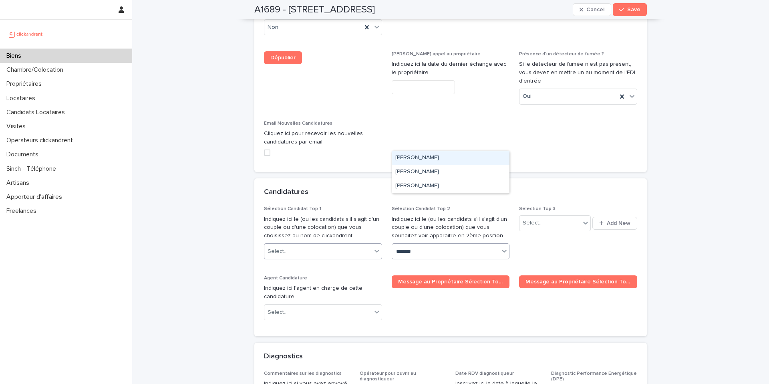
click at [440, 157] on div "[PERSON_NAME]" at bounding box center [450, 158] width 117 height 14
click at [314, 245] on div "Select..." at bounding box center [317, 251] width 107 height 13
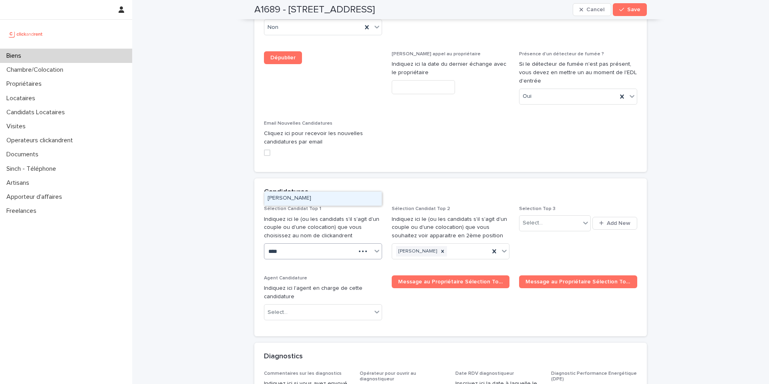
type input "*****"
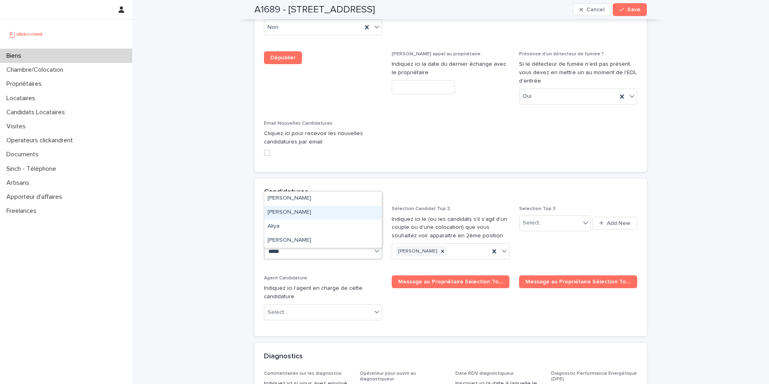
click at [319, 214] on div "[PERSON_NAME]" at bounding box center [322, 212] width 117 height 14
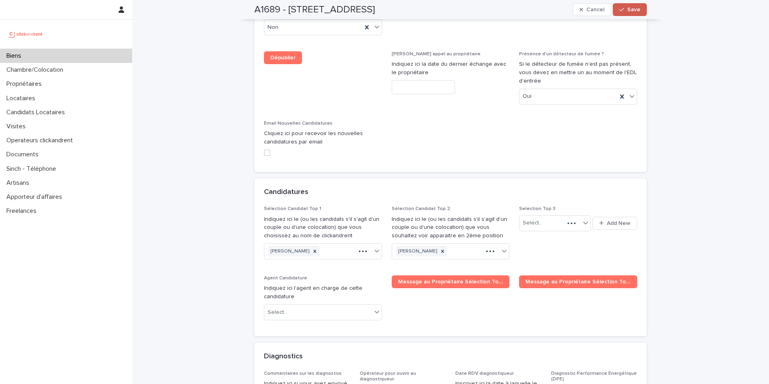
click at [627, 10] on span "Save" at bounding box center [633, 10] width 13 height 6
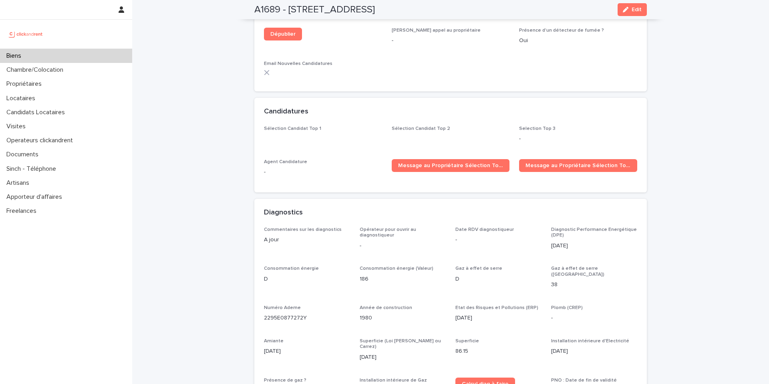
scroll to position [2832, 0]
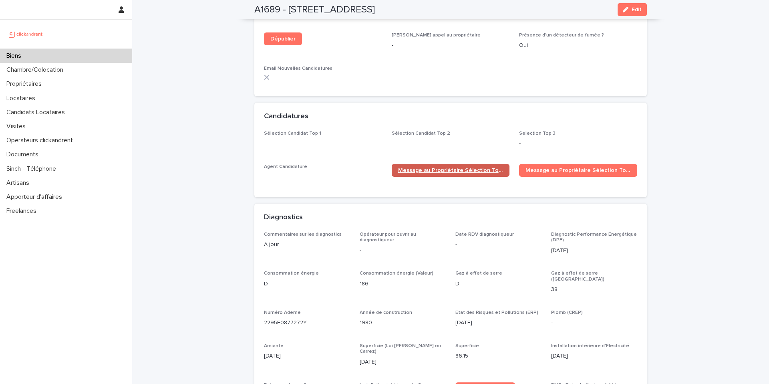
click at [467, 167] on span "Message au Propriétaire Sélection Top 1" at bounding box center [450, 170] width 105 height 6
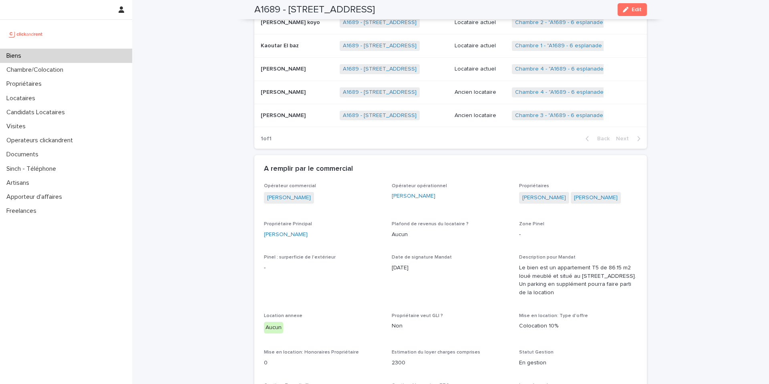
scroll to position [458, 0]
drag, startPoint x: 606, startPoint y: 181, endPoint x: 571, endPoint y: 195, distance: 37.4
click at [595, 194] on link "[PERSON_NAME]" at bounding box center [596, 198] width 44 height 8
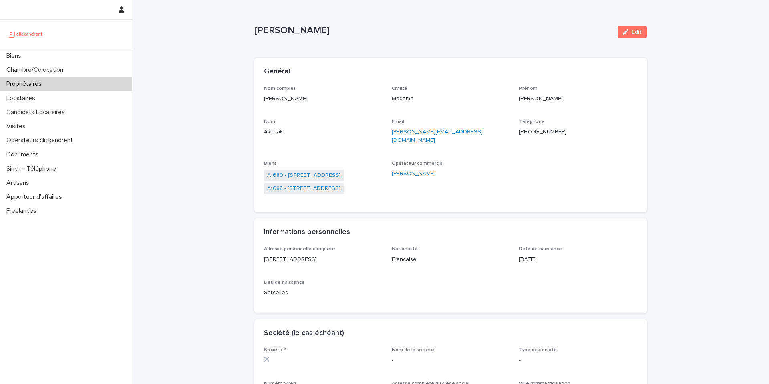
click at [543, 134] on ringoverc2c-number-84e06f14122c "[PHONE_NUMBER]" at bounding box center [543, 132] width 48 height 6
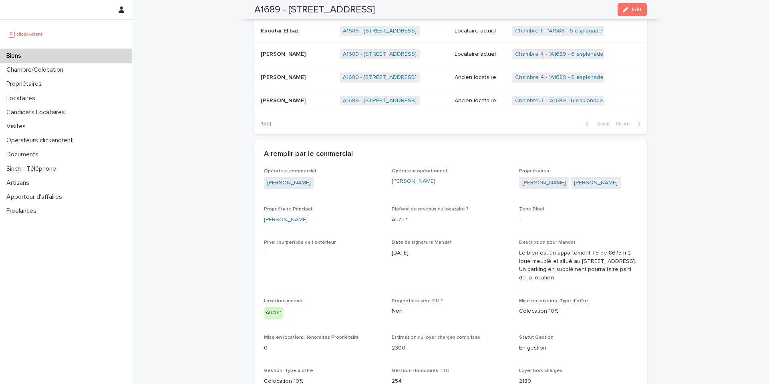
scroll to position [486, 0]
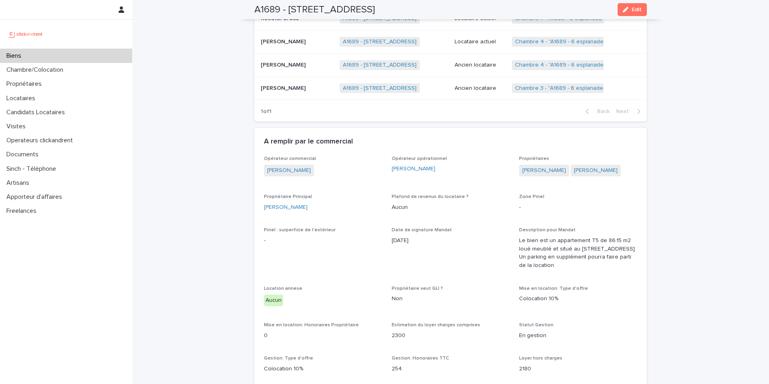
click at [586, 166] on link "[PERSON_NAME]" at bounding box center [596, 170] width 44 height 8
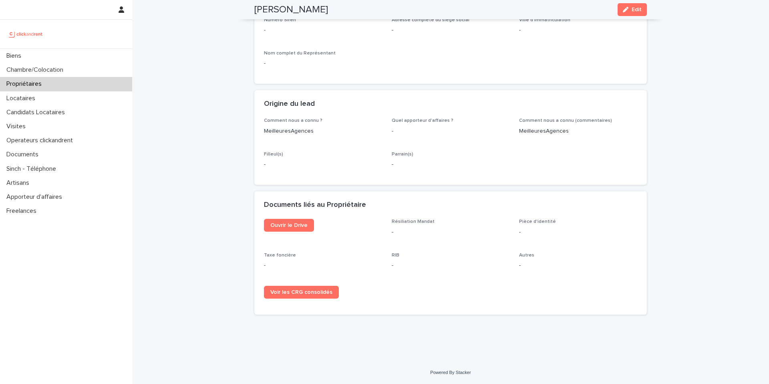
scroll to position [197, 0]
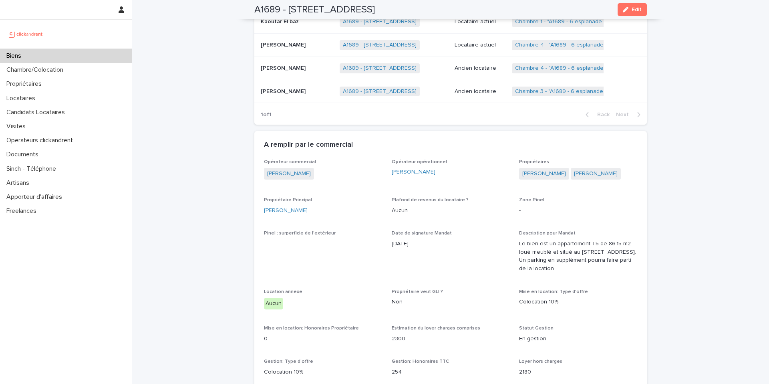
scroll to position [497, 0]
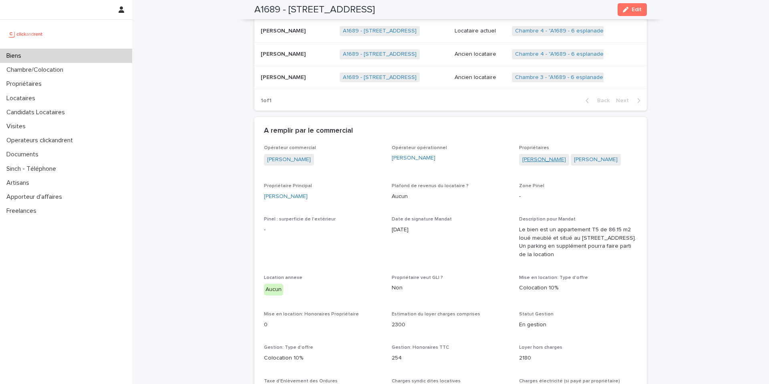
click at [535, 155] on link "[PERSON_NAME]" at bounding box center [544, 159] width 44 height 8
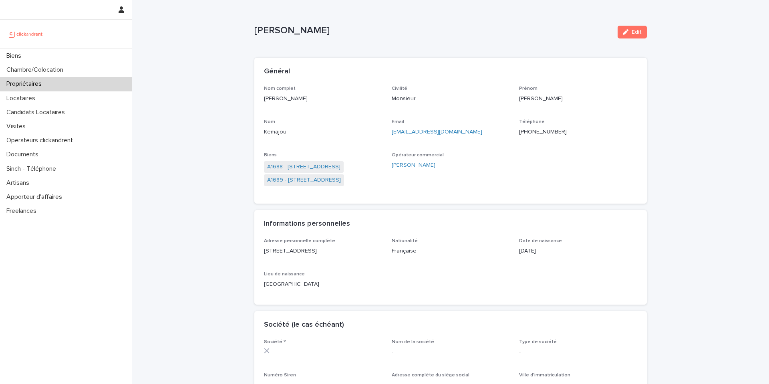
click at [539, 132] on ringoverc2c-number-84e06f14122c "[PHONE_NUMBER]" at bounding box center [543, 132] width 48 height 6
click at [36, 84] on p "Propriétaires" at bounding box center [25, 84] width 45 height 8
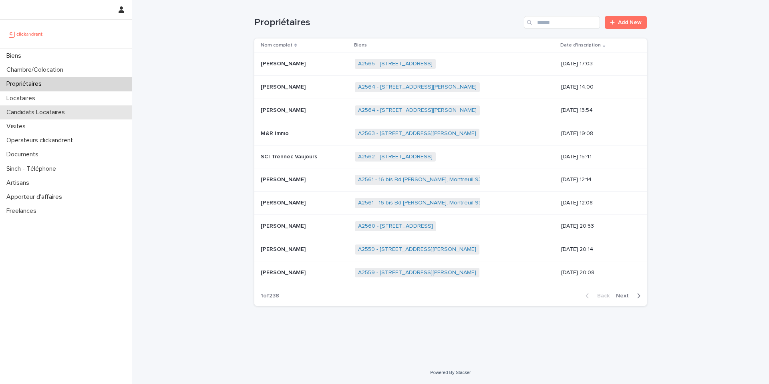
click at [92, 106] on div "Candidats Locataires" at bounding box center [66, 112] width 132 height 14
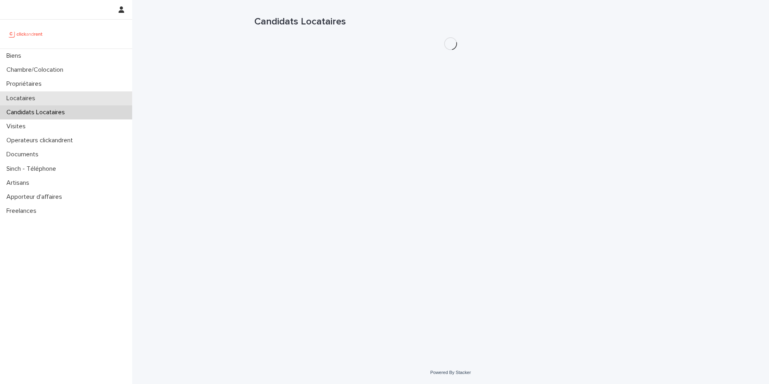
click at [93, 98] on div "Locataires" at bounding box center [66, 98] width 132 height 14
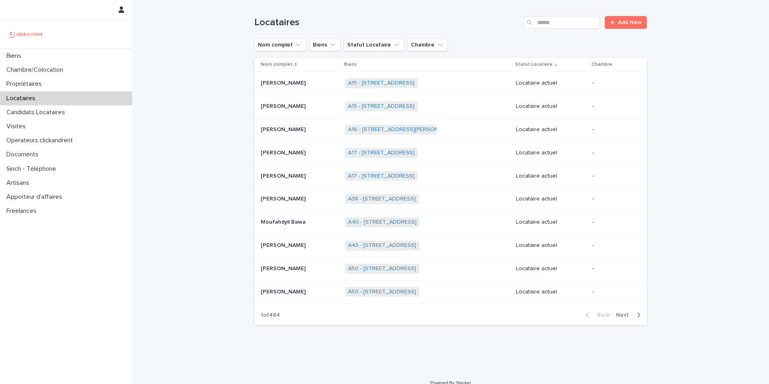
click at [575, 32] on div "Locataires Add New" at bounding box center [450, 19] width 392 height 38
click at [575, 26] on input "Search" at bounding box center [562, 22] width 76 height 13
type input "*****"
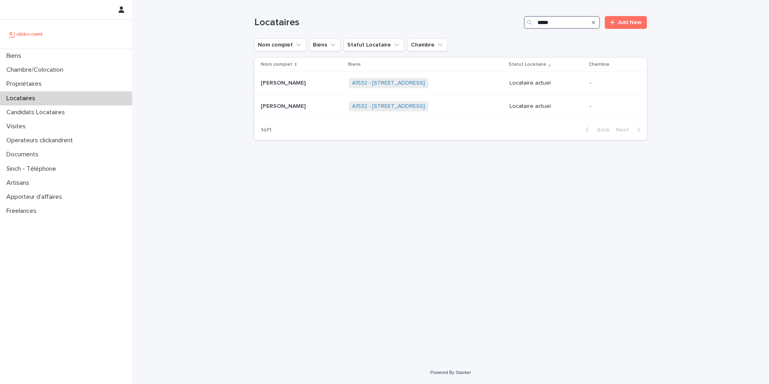
click at [547, 24] on input "*****" at bounding box center [562, 22] width 76 height 13
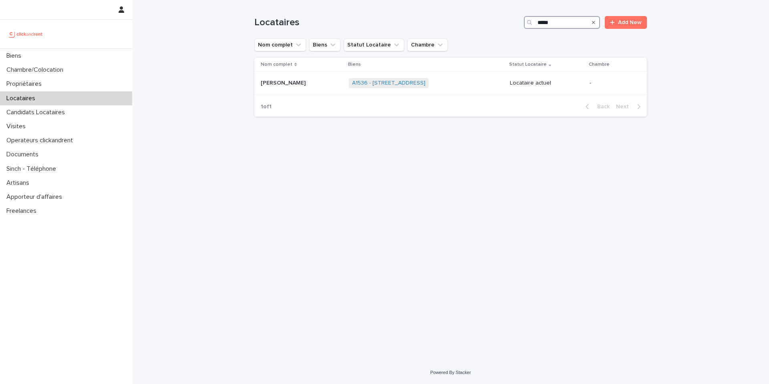
click at [549, 21] on input "*****" at bounding box center [562, 22] width 76 height 13
type input "*****"
click at [374, 84] on link "A1539 - [STREET_ADDRESS]" at bounding box center [365, 83] width 73 height 7
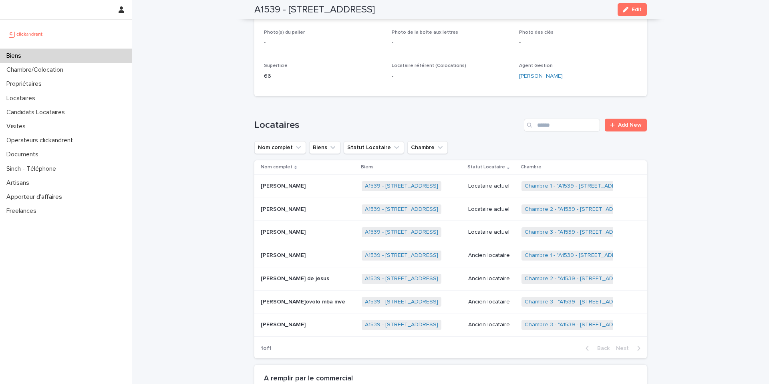
scroll to position [222, 0]
click at [324, 205] on p at bounding box center [308, 207] width 95 height 7
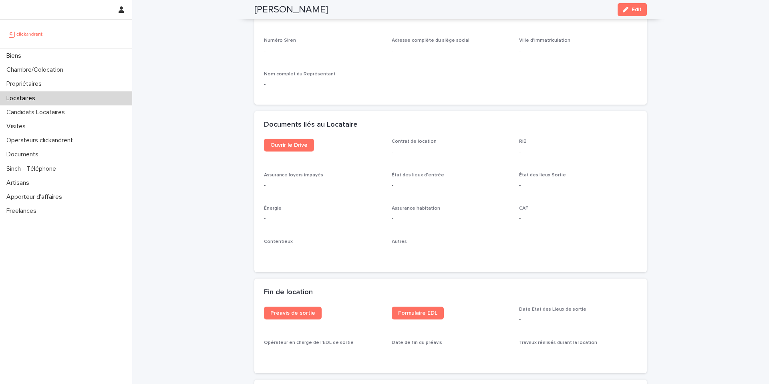
scroll to position [769, 0]
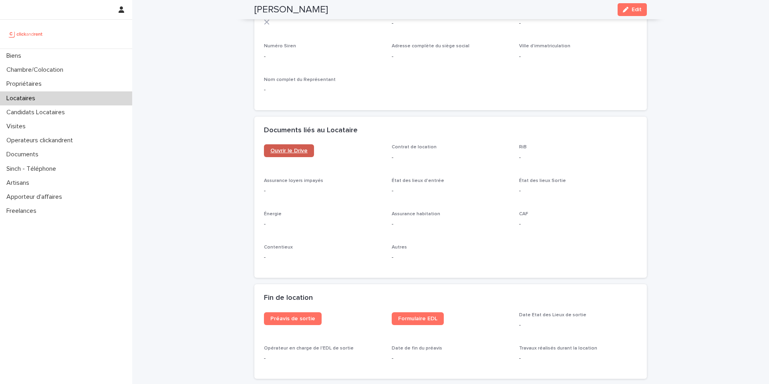
click at [290, 153] on span "Ouvrir le Drive" at bounding box center [288, 151] width 37 height 6
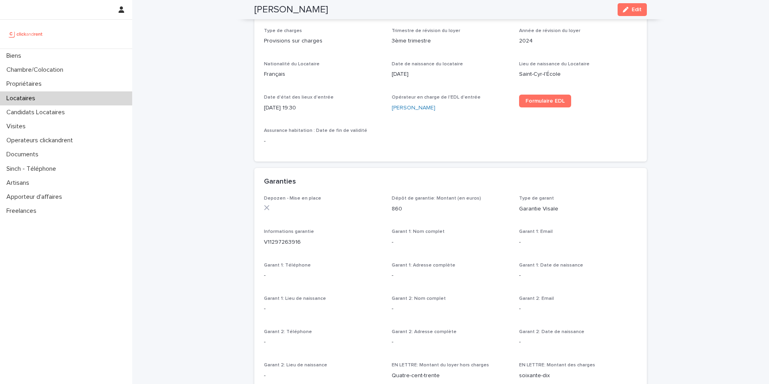
scroll to position [0, 0]
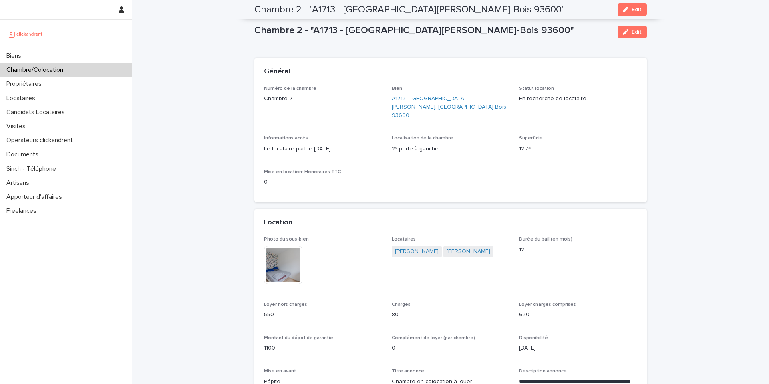
scroll to position [365, 0]
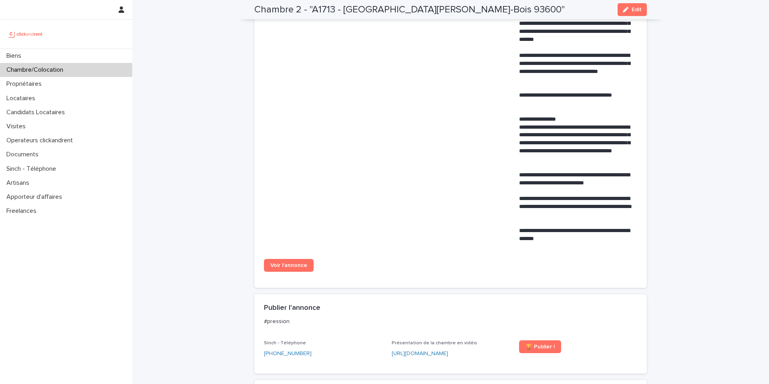
click at [82, 73] on div "Chambre/Colocation" at bounding box center [66, 70] width 132 height 14
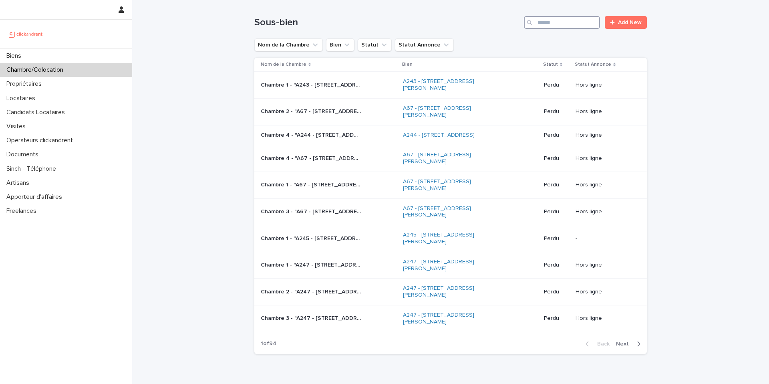
click at [566, 24] on input "Search" at bounding box center [562, 22] width 76 height 13
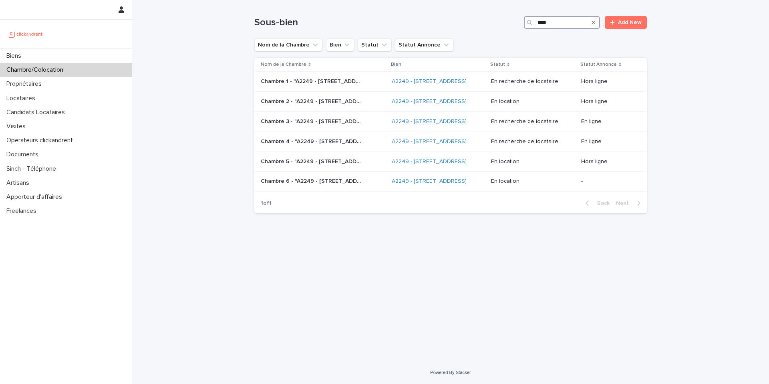
type input "****"
click at [346, 105] on p "Chambre 2 - "A2249 - [STREET_ADDRESS]"" at bounding box center [312, 101] width 102 height 8
click at [300, 85] on p "Chambre 1 - "A2249 - [STREET_ADDRESS]"" at bounding box center [312, 80] width 102 height 8
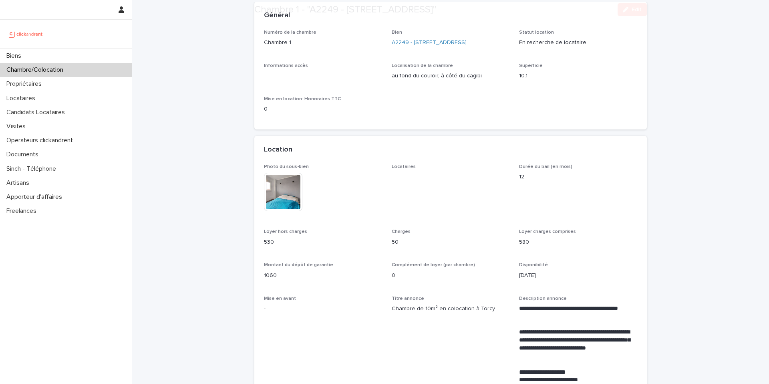
scroll to position [57, 0]
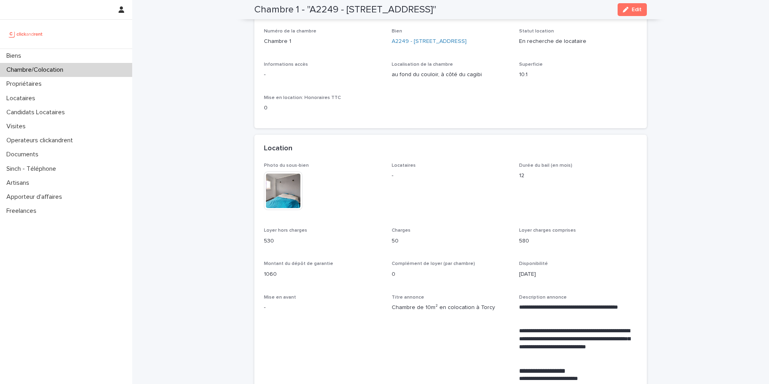
click at [292, 190] on img at bounding box center [283, 190] width 38 height 38
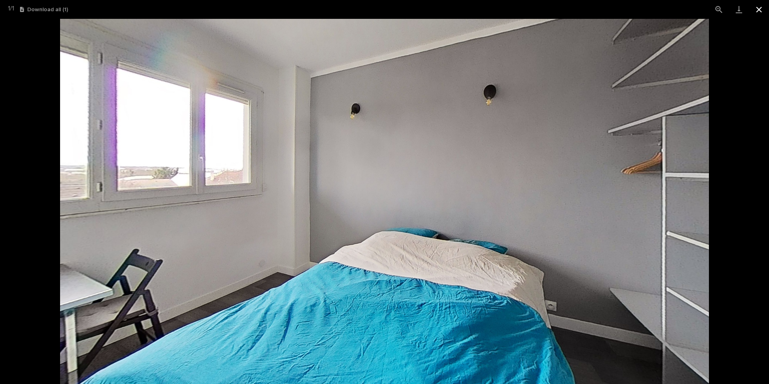
click at [759, 12] on button "Close gallery" at bounding box center [759, 9] width 20 height 19
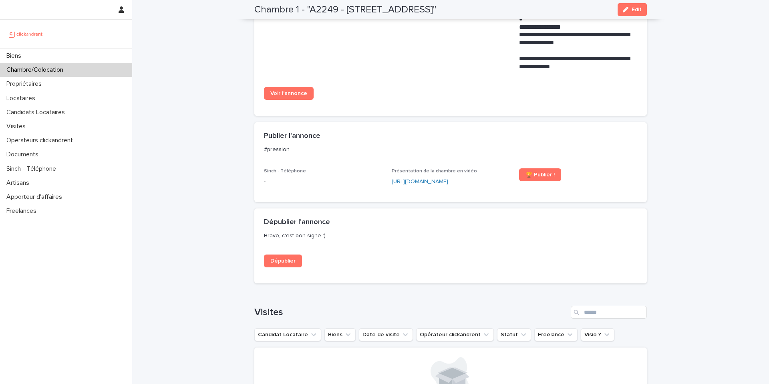
scroll to position [750, 0]
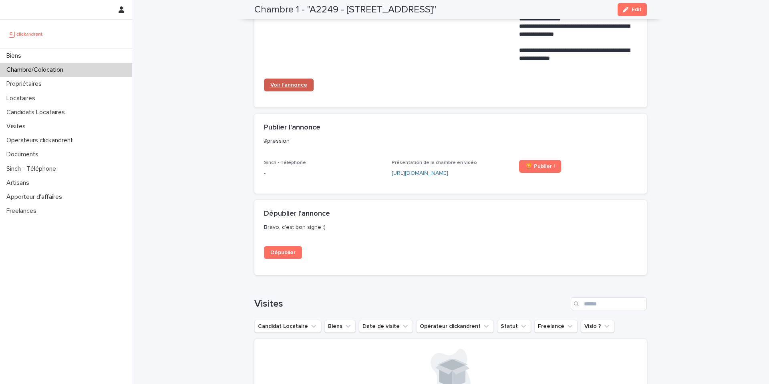
click at [298, 86] on span "Voir l'annonce" at bounding box center [288, 85] width 37 height 6
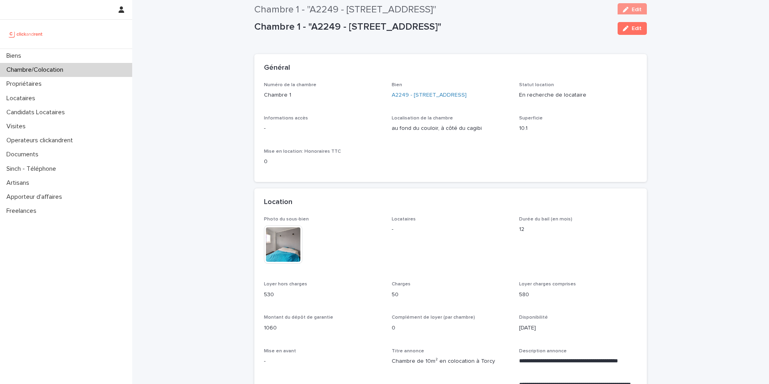
scroll to position [0, 0]
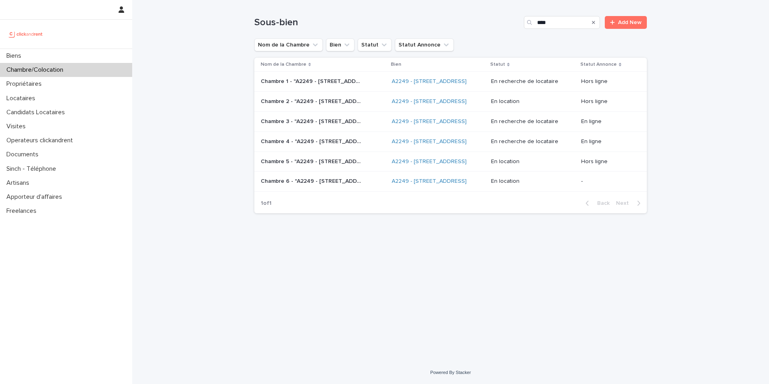
click at [327, 128] on div "Chambre 3 - "A2249 - 14 Rue de la Fontaine, Torcy 77200" Chambre 3 - "A2249 - 1…" at bounding box center [323, 121] width 125 height 13
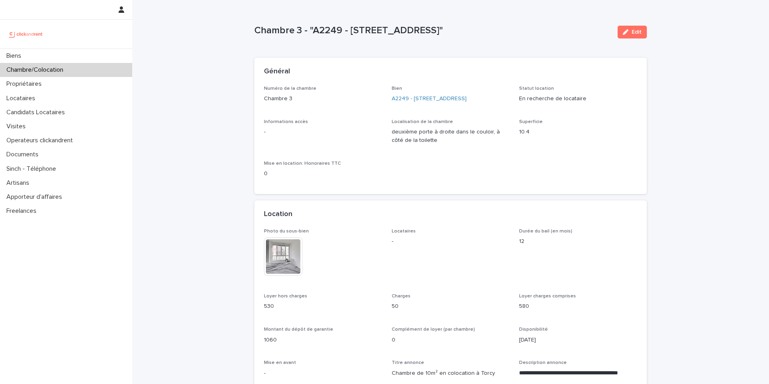
click at [291, 257] on img at bounding box center [283, 256] width 38 height 38
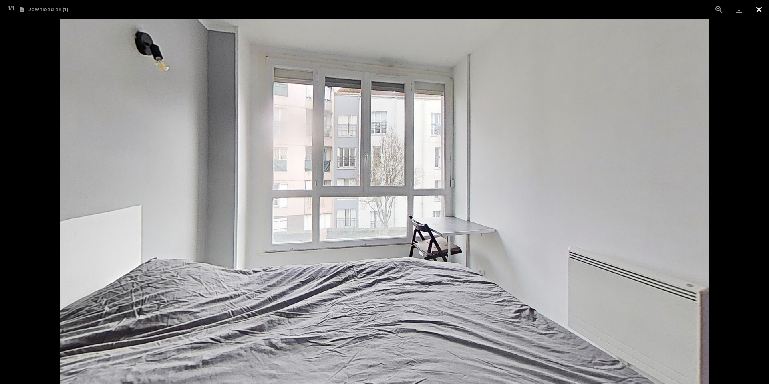
click at [760, 10] on button "Close gallery" at bounding box center [759, 9] width 20 height 19
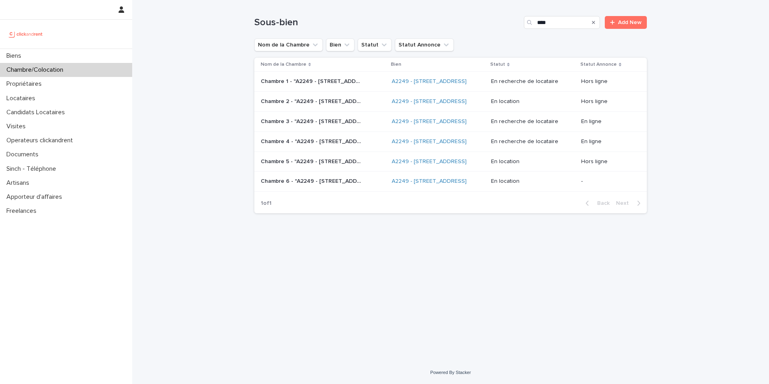
click at [344, 151] on td "Chambre 4 - "A2249 - 14 Rue de la Fontaine, Torcy 77200" Chambre 4 - "A2249 - 1…" at bounding box center [321, 141] width 134 height 20
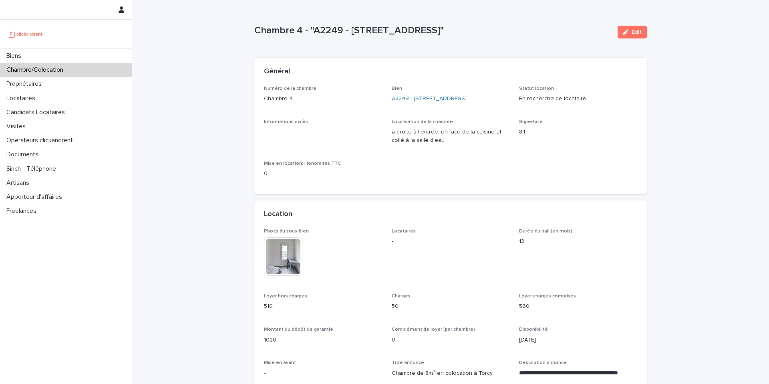
click at [287, 257] on img at bounding box center [283, 256] width 38 height 38
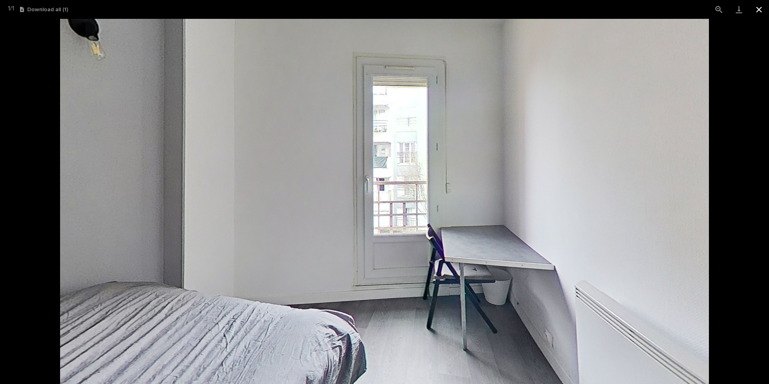
click at [760, 9] on button "Close gallery" at bounding box center [759, 9] width 20 height 19
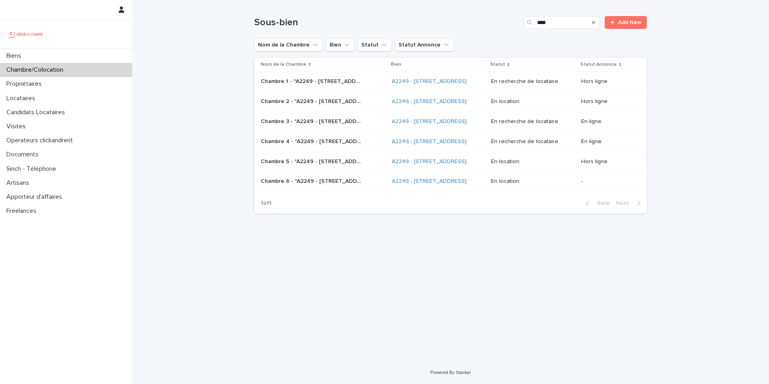
click at [355, 85] on p "Chambre 1 - "A2249 - [STREET_ADDRESS]"" at bounding box center [312, 80] width 102 height 8
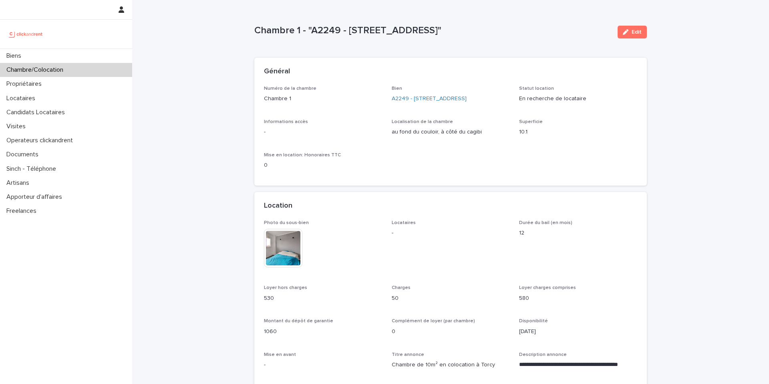
click at [290, 248] on img at bounding box center [283, 248] width 38 height 38
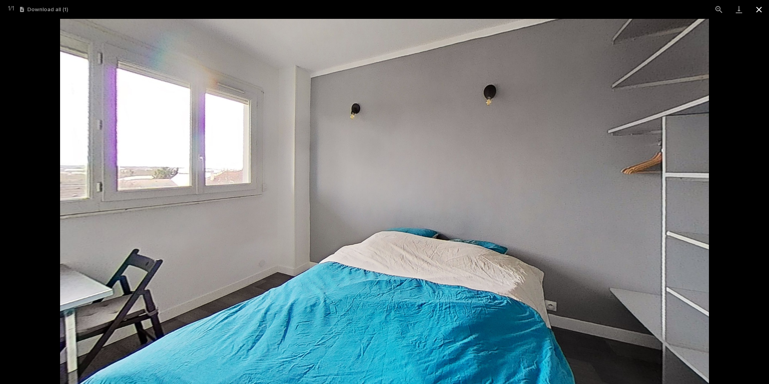
click at [757, 10] on button "Close gallery" at bounding box center [759, 9] width 20 height 19
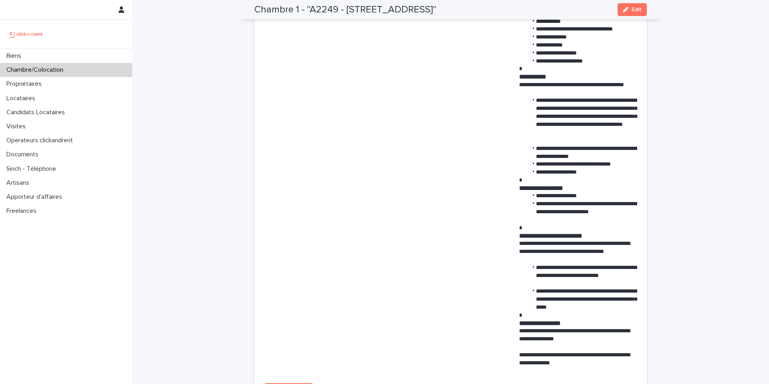
scroll to position [470, 0]
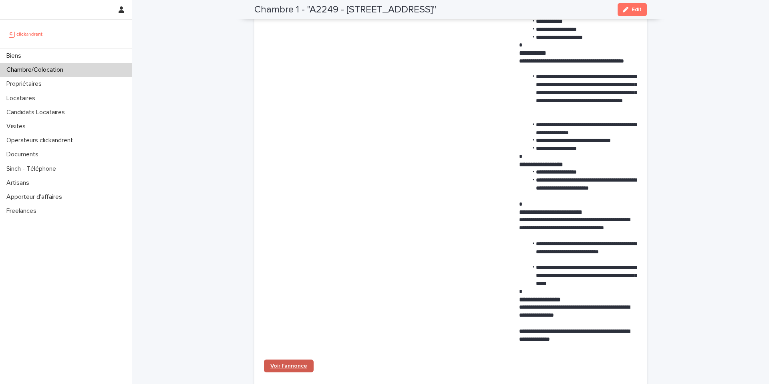
click at [272, 366] on span "Voir l'annonce" at bounding box center [288, 366] width 37 height 6
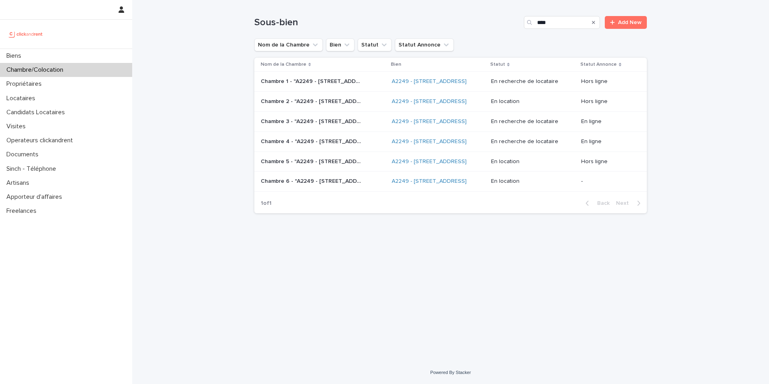
click at [352, 105] on p "Chambre 2 - "A2249 - [STREET_ADDRESS]"" at bounding box center [312, 101] width 102 height 8
click at [305, 125] on p "Chambre 3 - "A2249 - [STREET_ADDRESS]"" at bounding box center [312, 121] width 102 height 8
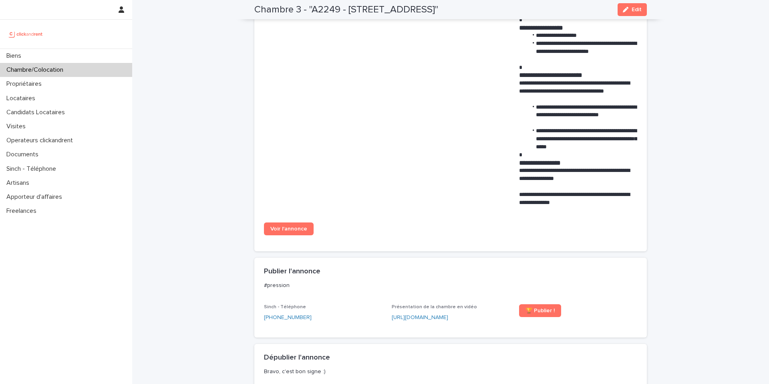
scroll to position [617, 0]
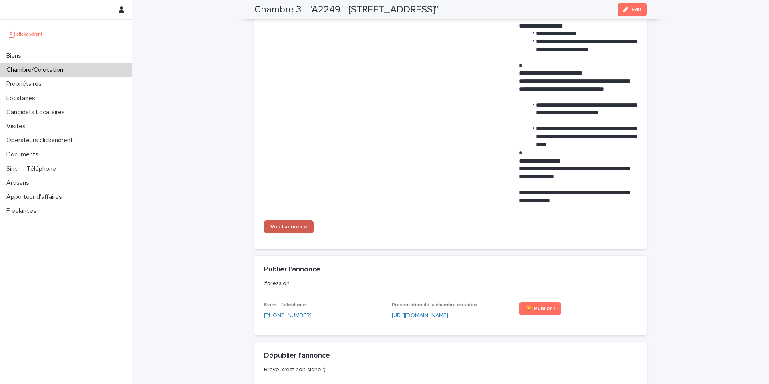
click at [292, 231] on link "Voir l'annonce" at bounding box center [289, 226] width 50 height 13
click at [64, 73] on p "Chambre/Colocation" at bounding box center [36, 70] width 66 height 8
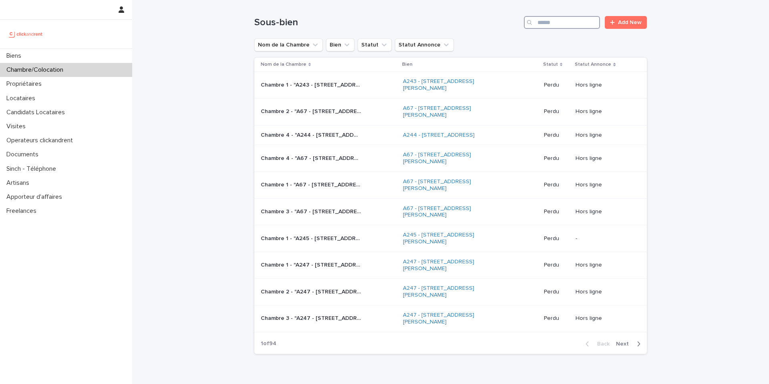
click at [555, 25] on input "Search" at bounding box center [562, 22] width 76 height 13
click at [81, 84] on div "Propriétaires" at bounding box center [66, 84] width 132 height 14
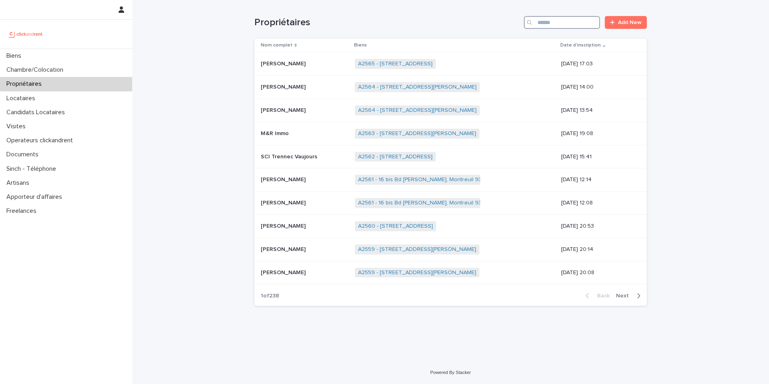
click at [562, 22] on input "Search" at bounding box center [562, 22] width 76 height 13
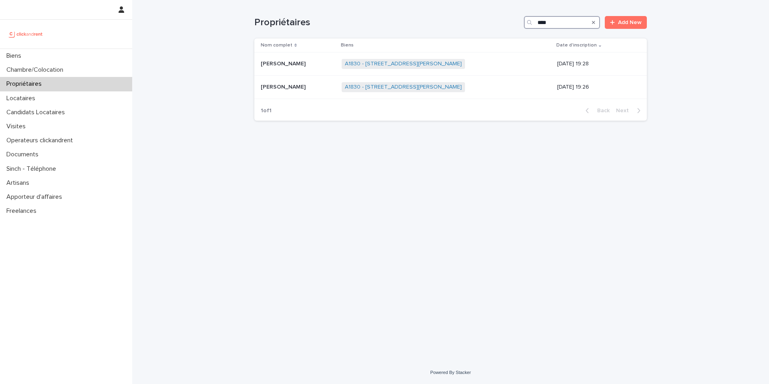
type input "****"
click at [98, 70] on div "Chambre/Colocation" at bounding box center [66, 70] width 132 height 14
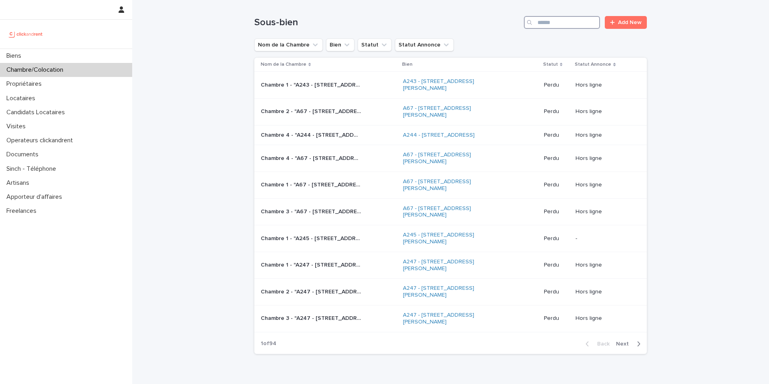
click at [567, 24] on input "Search" at bounding box center [562, 22] width 76 height 13
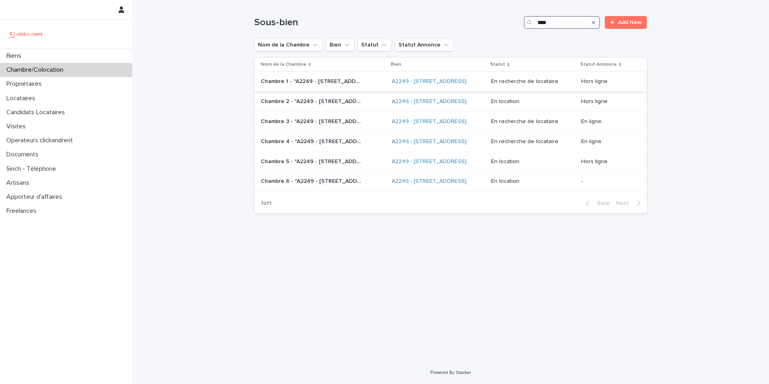
type input "****"
click at [328, 88] on div "Chambre 1 - "A2249 - 14 Rue de la Fontaine, Torcy 77200" Chambre 1 - "A2249 - 1…" at bounding box center [323, 81] width 125 height 13
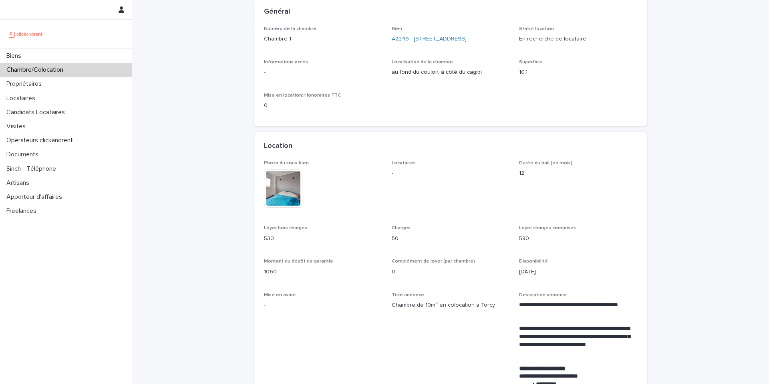
scroll to position [63, 0]
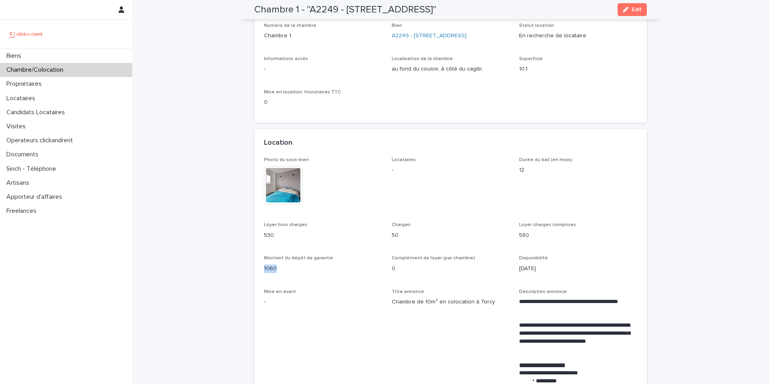
drag, startPoint x: 278, startPoint y: 269, endPoint x: 264, endPoint y: 268, distance: 14.0
click at [264, 268] on p "1060" at bounding box center [323, 268] width 118 height 8
copy p "1060"
drag, startPoint x: 275, startPoint y: 235, endPoint x: 260, endPoint y: 234, distance: 14.4
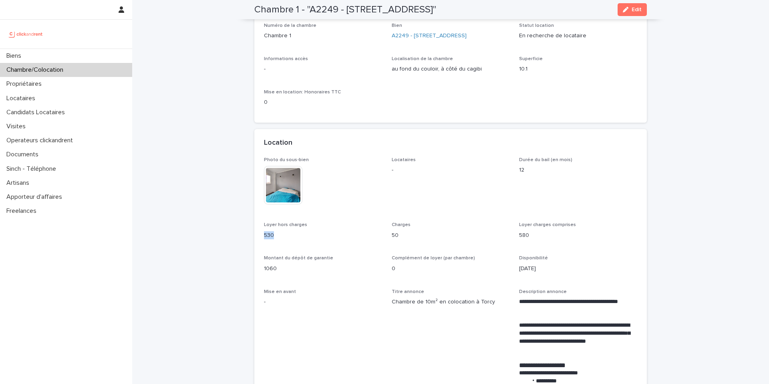
copy p "530"
drag, startPoint x: 400, startPoint y: 235, endPoint x: 392, endPoint y: 233, distance: 7.7
click at [392, 233] on p "50" at bounding box center [451, 235] width 118 height 8
copy p "50"
drag, startPoint x: 274, startPoint y: 235, endPoint x: 259, endPoint y: 234, distance: 14.8
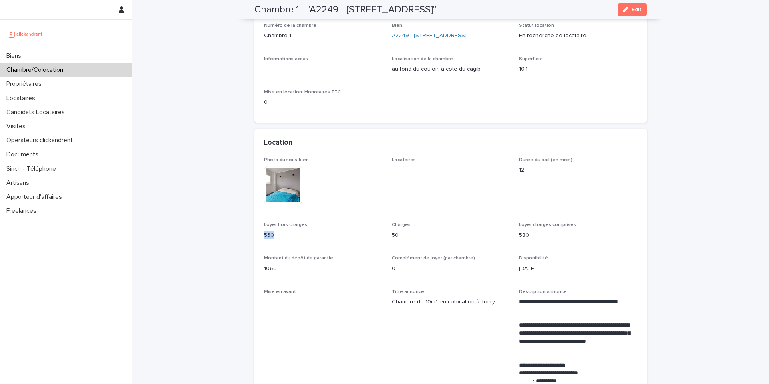
copy p "530"
drag, startPoint x: 400, startPoint y: 235, endPoint x: 389, endPoint y: 235, distance: 10.8
copy p "50"
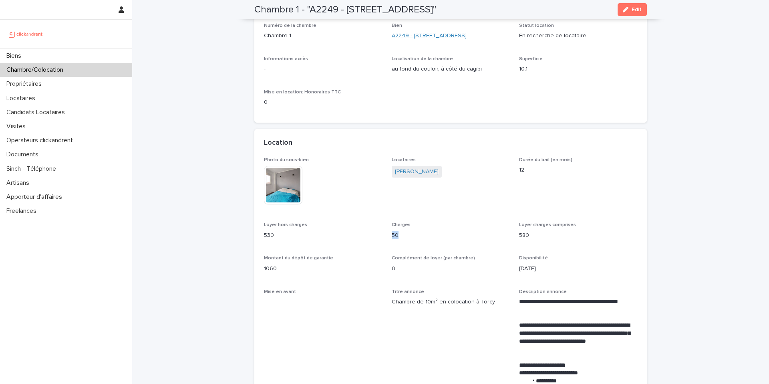
click at [443, 34] on link "A2249 - [STREET_ADDRESS]" at bounding box center [429, 36] width 75 height 8
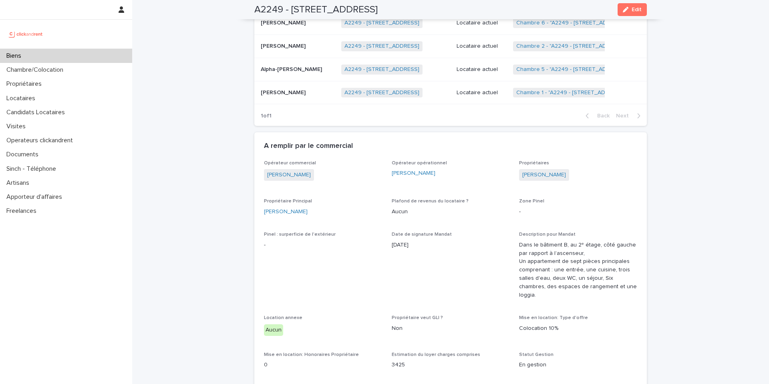
scroll to position [492, 0]
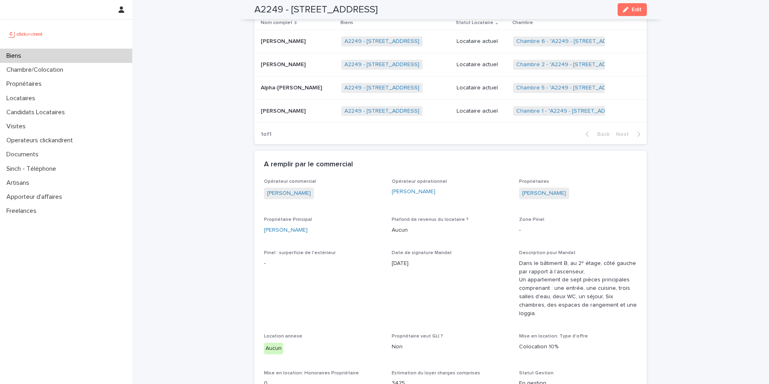
drag, startPoint x: 567, startPoint y: 175, endPoint x: 517, endPoint y: 180, distance: 50.2
copy link "[PERSON_NAME]"
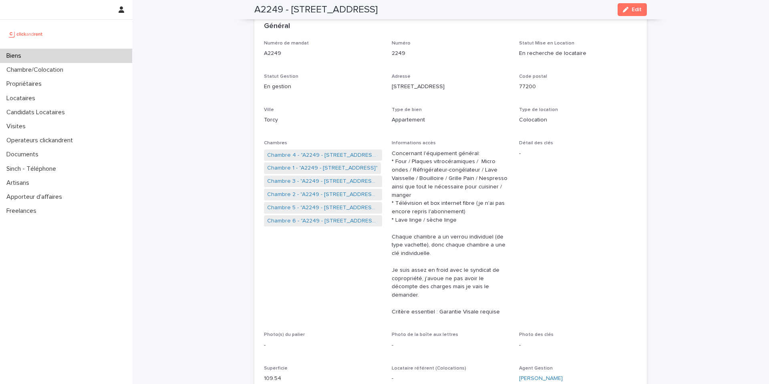
scroll to position [0, 0]
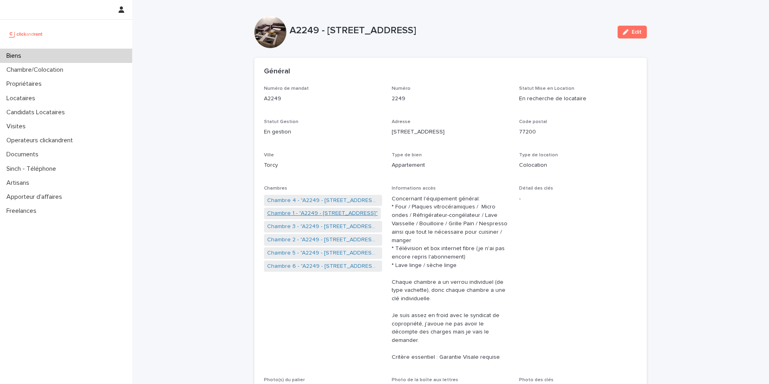
click at [298, 212] on link "Chambre 1 - "A2249 - [STREET_ADDRESS]"" at bounding box center [322, 213] width 111 height 8
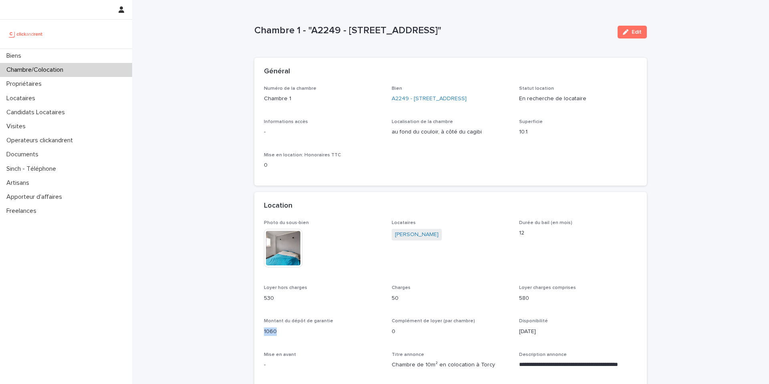
drag, startPoint x: 278, startPoint y: 331, endPoint x: 259, endPoint y: 332, distance: 19.2
copy p "1060"
click at [628, 34] on icon "button" at bounding box center [626, 32] width 6 height 6
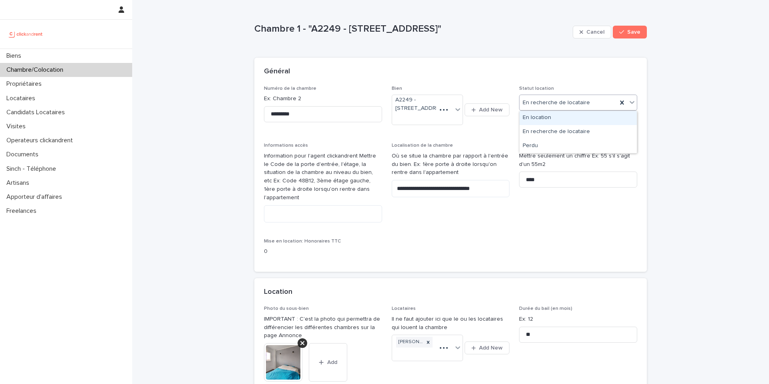
click at [599, 104] on div "En recherche de locataire" at bounding box center [568, 102] width 98 height 13
click at [571, 120] on div "En location" at bounding box center [577, 118] width 117 height 14
click at [635, 31] on span "Save" at bounding box center [633, 32] width 13 height 6
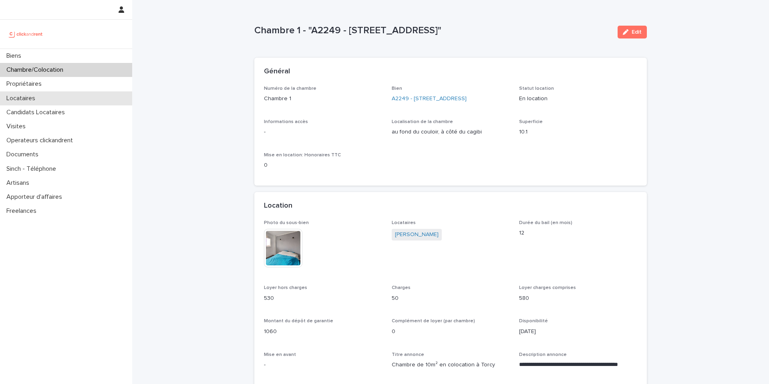
click at [48, 99] on div "Locataires" at bounding box center [66, 98] width 132 height 14
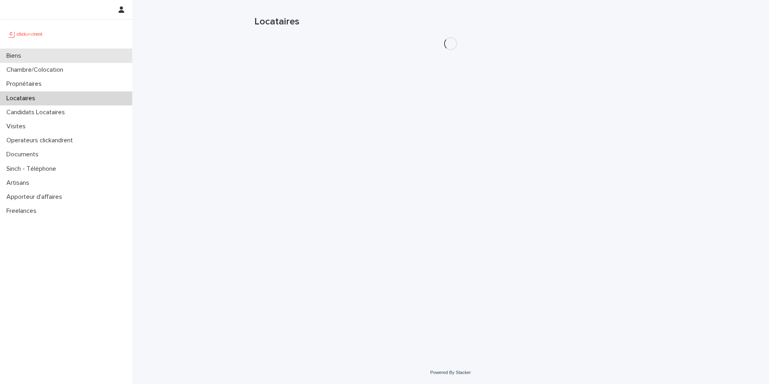
click at [63, 58] on div "Biens" at bounding box center [66, 56] width 132 height 14
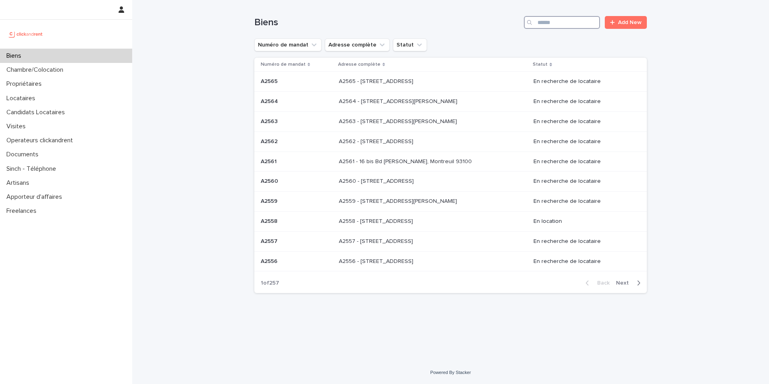
click at [557, 20] on input "Search" at bounding box center [562, 22] width 76 height 13
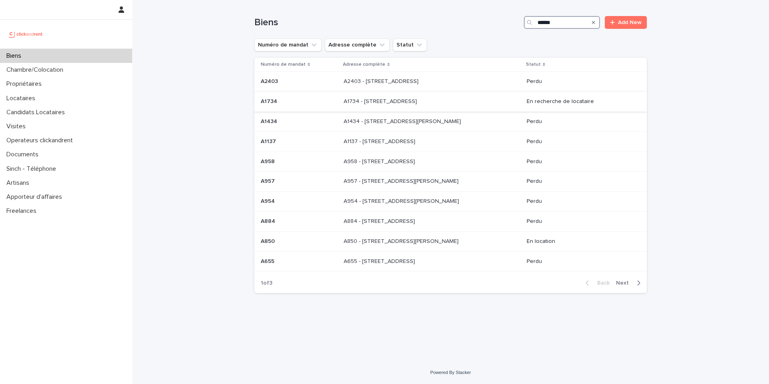
type input "******"
click at [408, 100] on p "A1734 - 18 rue du Faubourg Madeleine, Orléans 45000" at bounding box center [381, 101] width 75 height 8
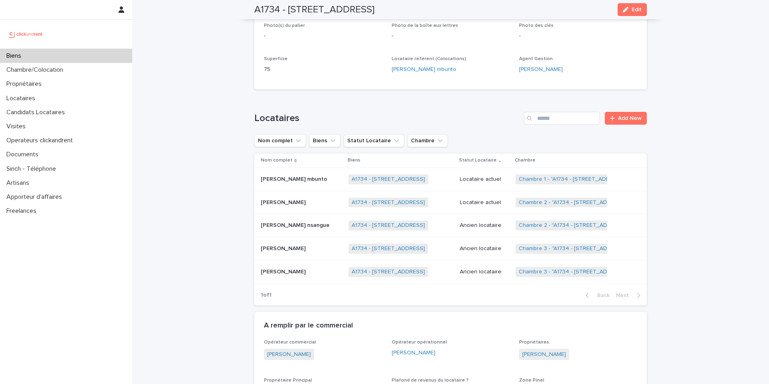
scroll to position [231, 0]
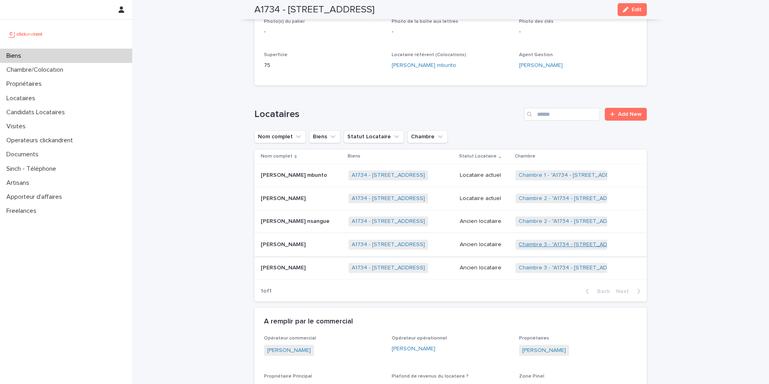
click at [563, 245] on link "Chambre 3 - "A1734 - 18 rue du Faubourg Madeleine, Orléans 45000"" at bounding box center [574, 244] width 110 height 7
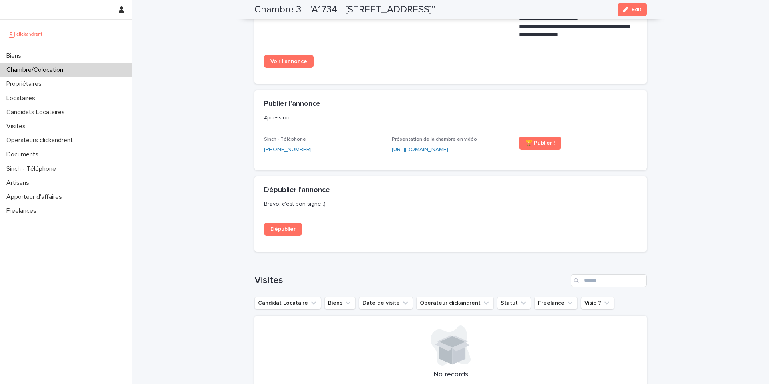
scroll to position [607, 0]
click at [292, 64] on span "Voir l'annonce" at bounding box center [288, 62] width 37 height 6
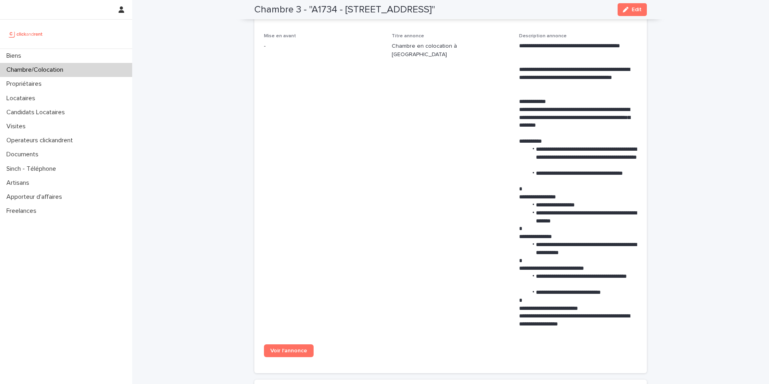
scroll to position [318, 0]
